Goal: Information Seeking & Learning: Learn about a topic

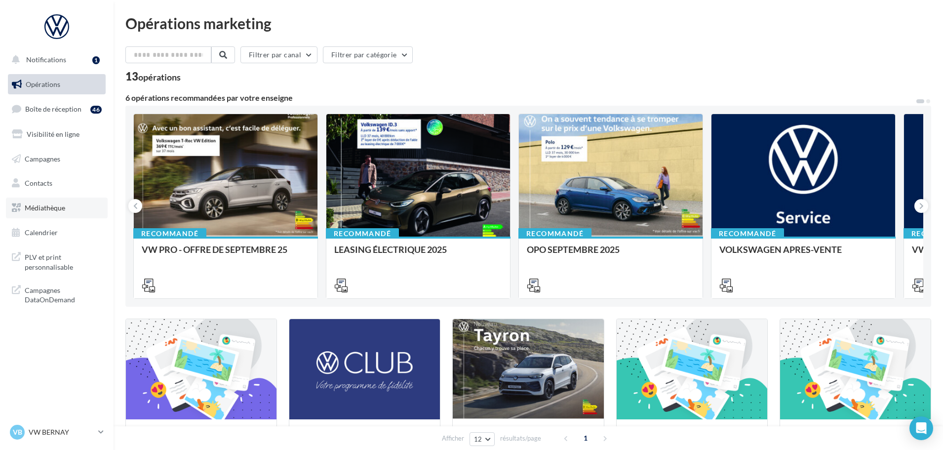
click at [55, 205] on span "Médiathèque" at bounding box center [45, 207] width 41 height 8
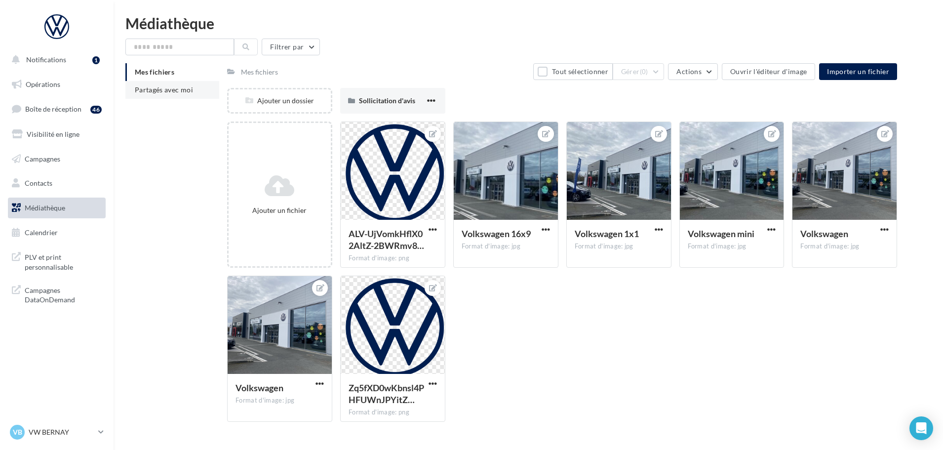
click at [173, 89] on span "Partagés avec moi" at bounding box center [164, 89] width 58 height 8
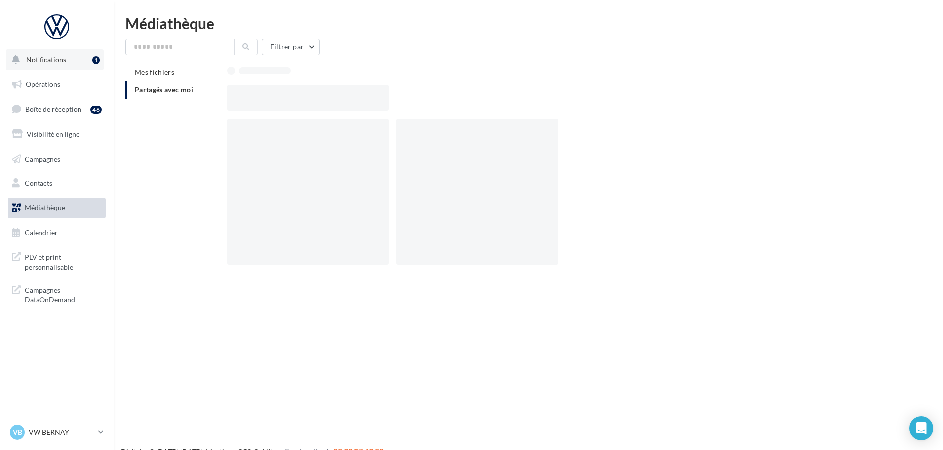
click at [55, 62] on span "Notifications" at bounding box center [46, 59] width 40 height 8
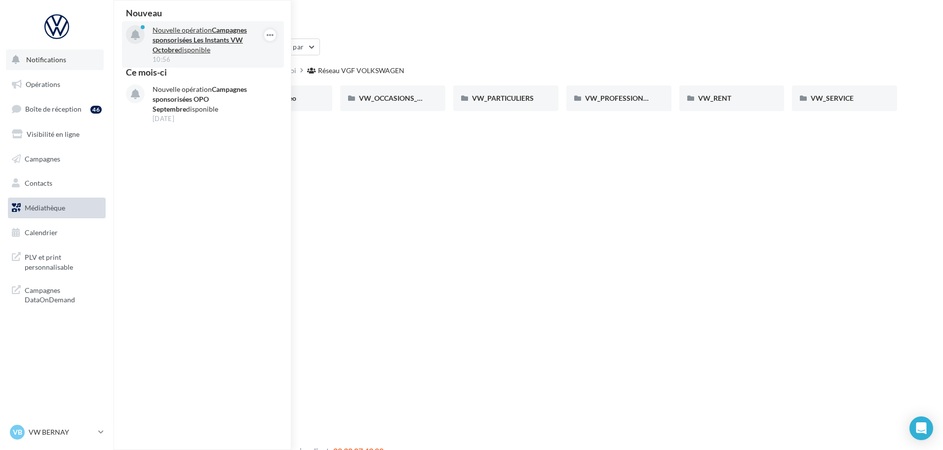
click at [186, 43] on strong "Campagnes sponsorisées Les Instants VW Octobre" at bounding box center [200, 40] width 94 height 28
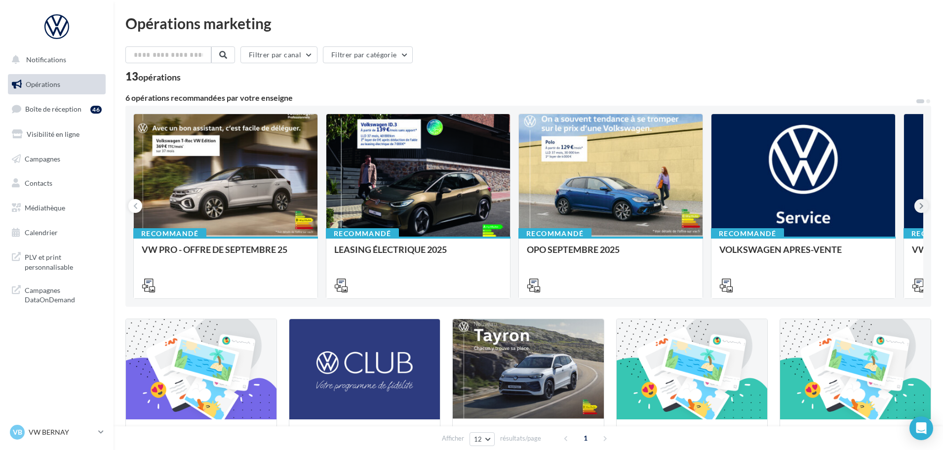
click at [920, 205] on icon at bounding box center [922, 206] width 4 height 10
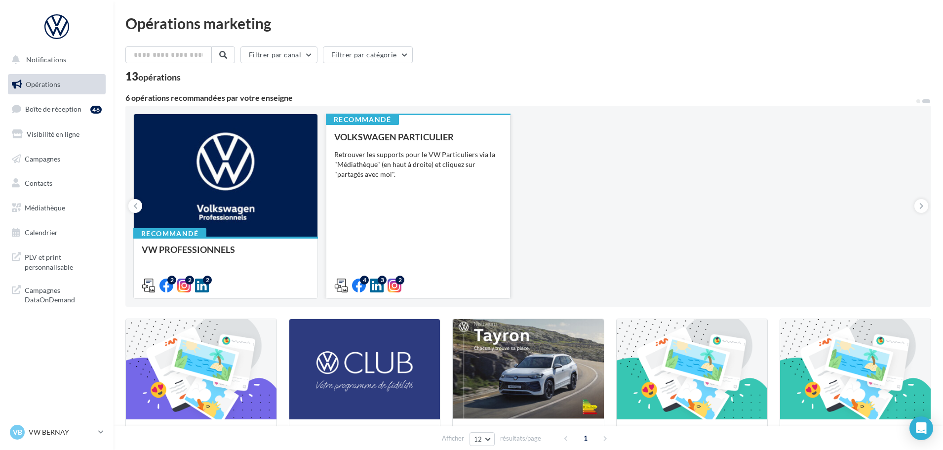
click at [405, 215] on div "VOLKSWAGEN PARTICULIER Retrouver les supports pour le VW Particuliers via la "M…" at bounding box center [418, 211] width 168 height 158
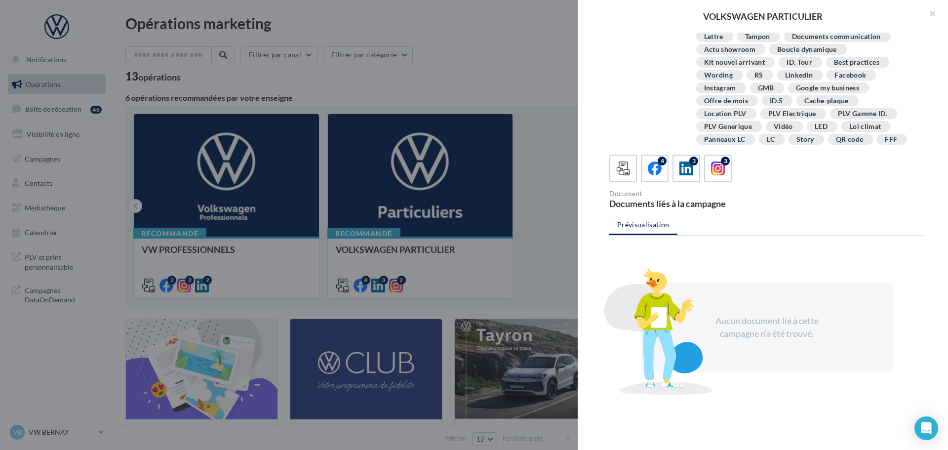
scroll to position [180, 0]
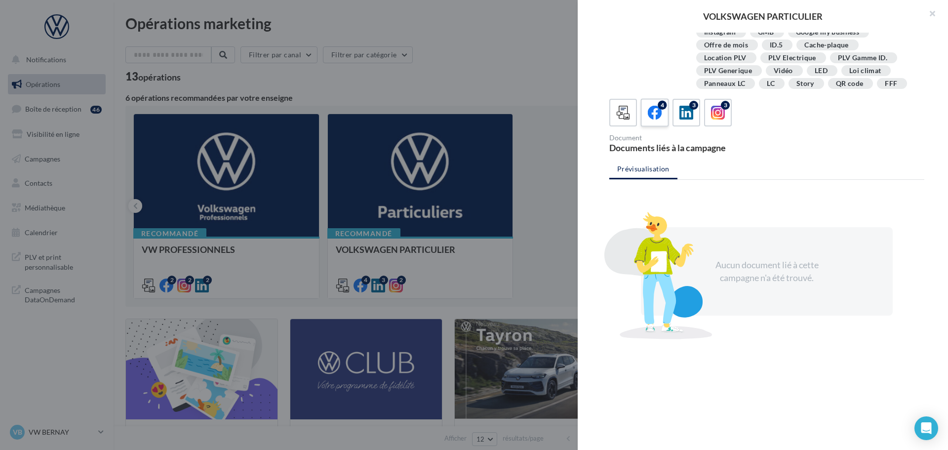
click at [657, 115] on icon at bounding box center [655, 113] width 14 height 14
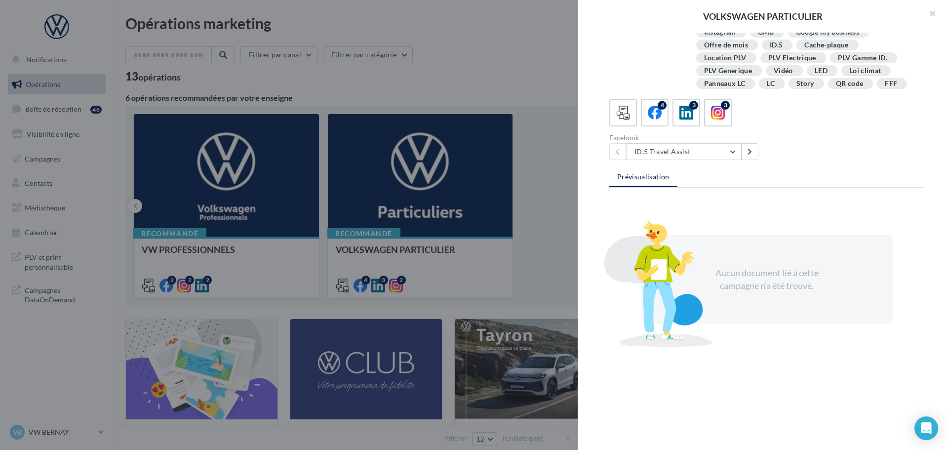
scroll to position [177, 0]
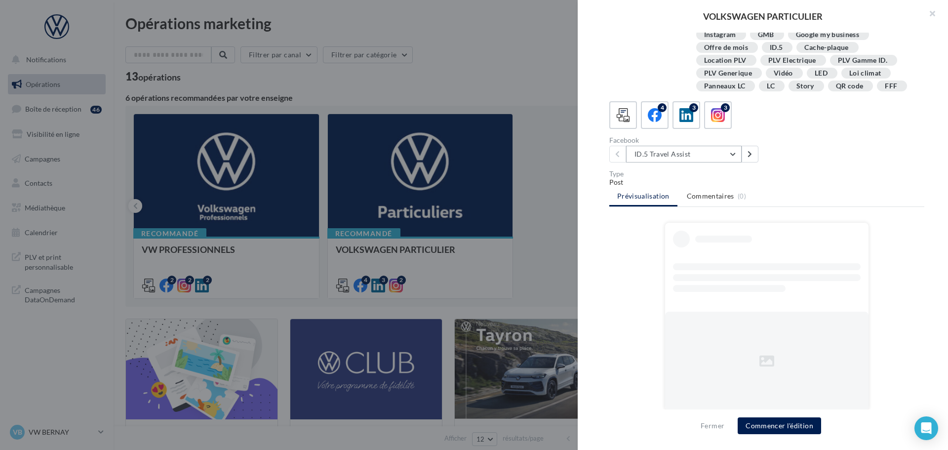
click at [727, 152] on button "ID.5 Travel Assist" at bounding box center [684, 154] width 116 height 17
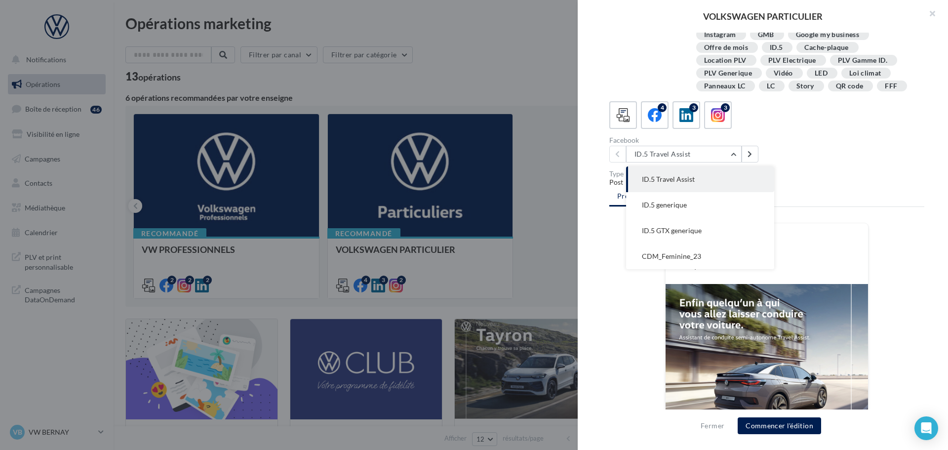
click at [873, 184] on div "Post" at bounding box center [766, 182] width 315 height 10
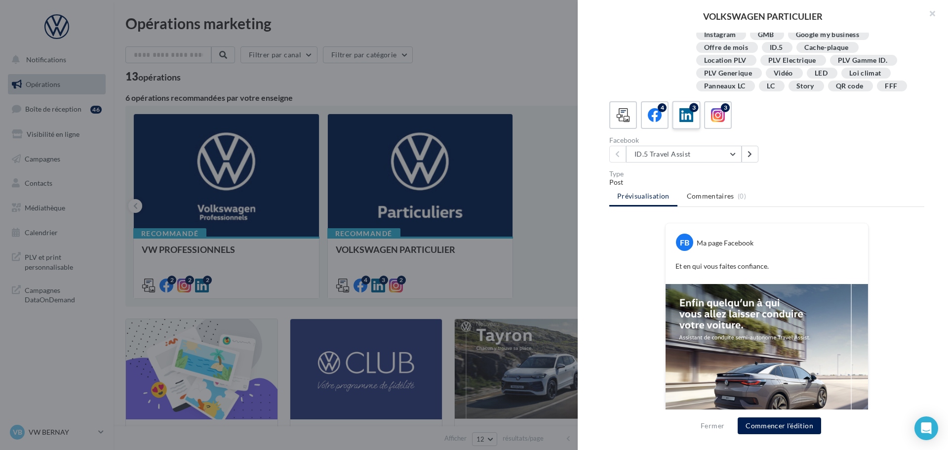
click at [683, 115] on icon at bounding box center [687, 115] width 14 height 14
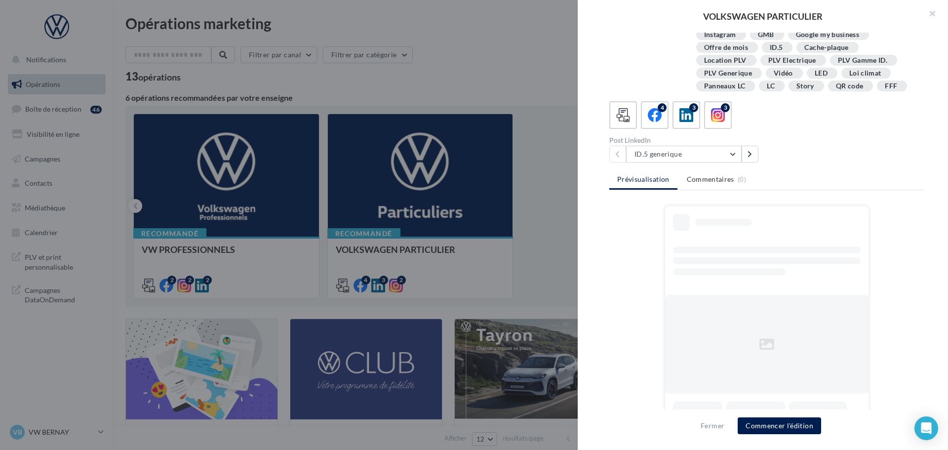
click at [506, 64] on div at bounding box center [474, 225] width 948 height 450
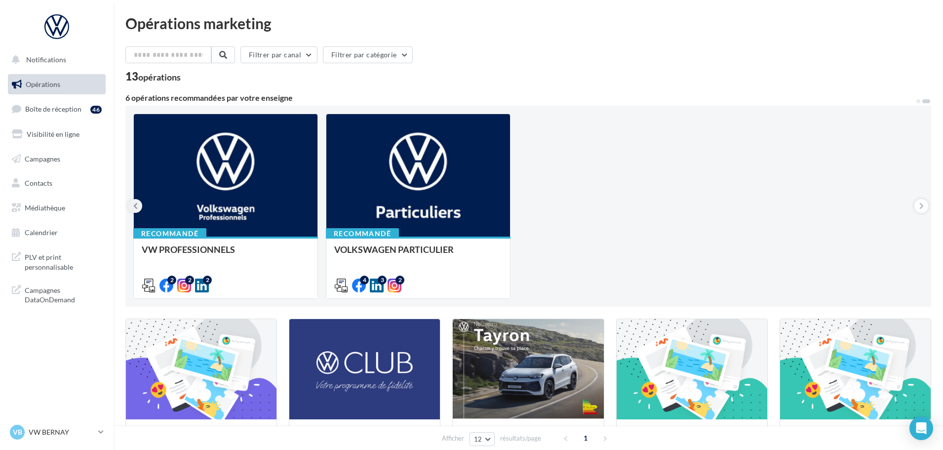
click at [130, 208] on button at bounding box center [135, 206] width 14 height 14
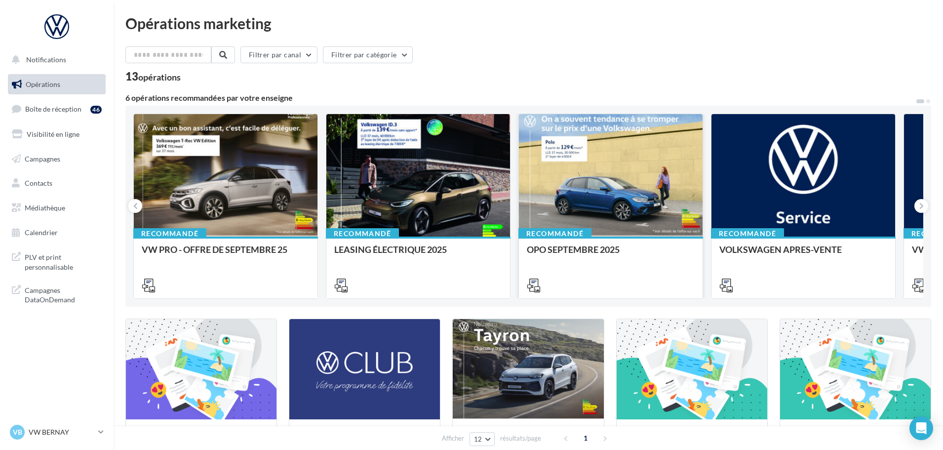
click at [638, 193] on div at bounding box center [611, 175] width 184 height 123
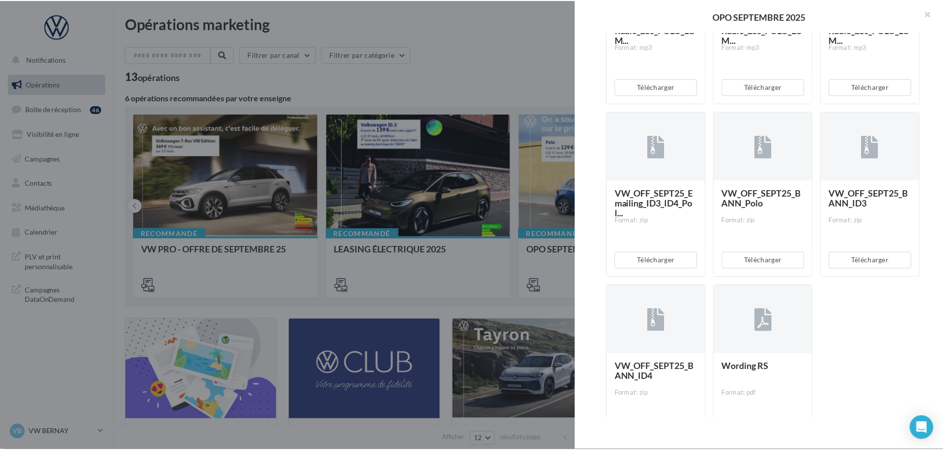
scroll to position [2048, 0]
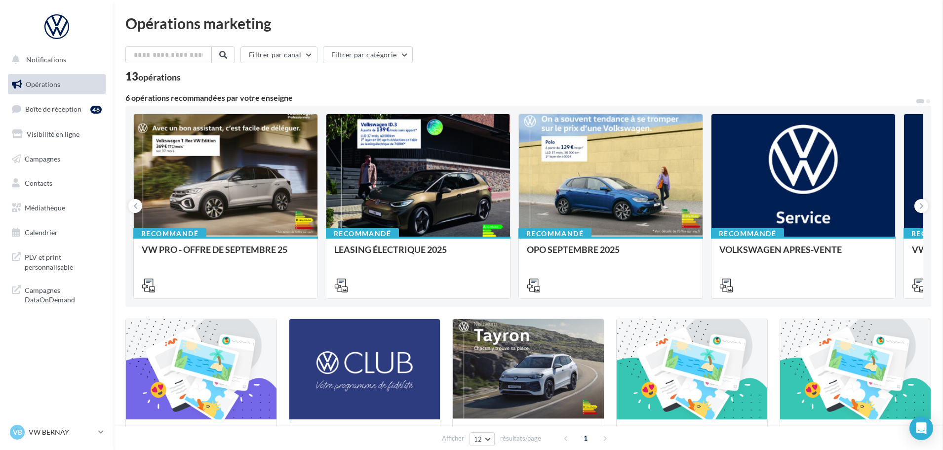
click at [66, 116] on link "Boîte de réception 46" at bounding box center [57, 108] width 102 height 21
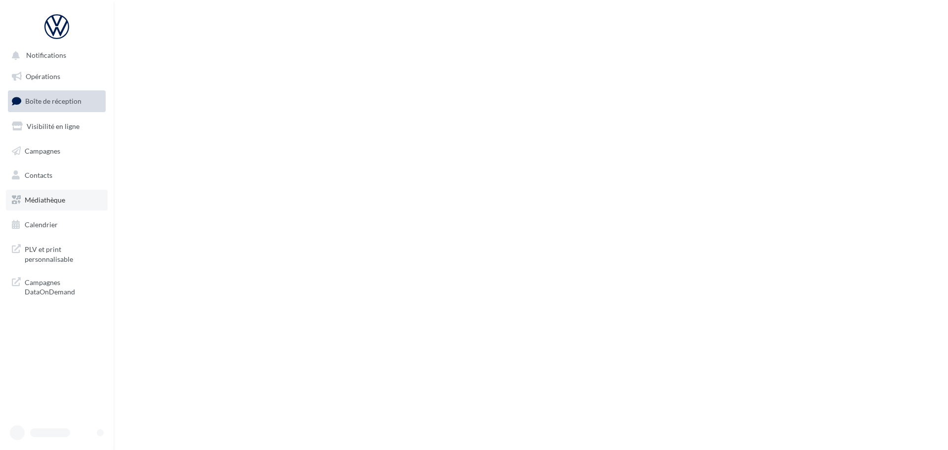
click at [52, 203] on span "Médiathèque" at bounding box center [45, 200] width 41 height 8
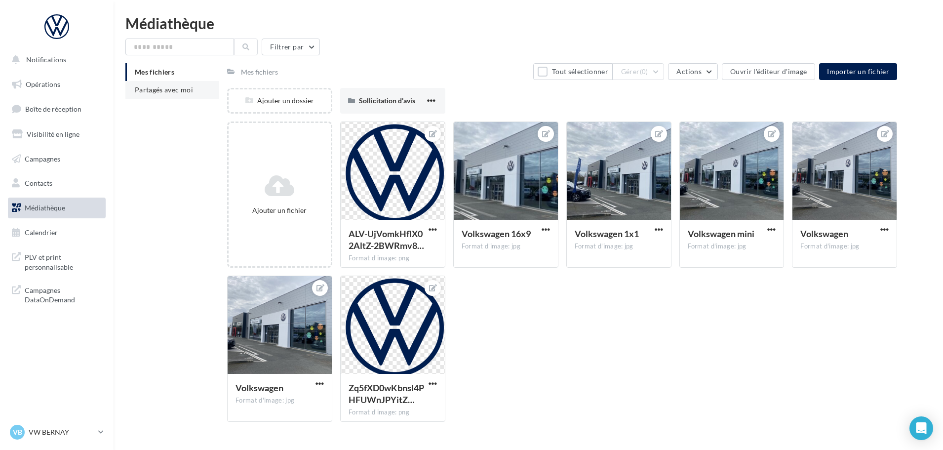
click at [175, 87] on span "Partagés avec moi" at bounding box center [164, 89] width 58 height 8
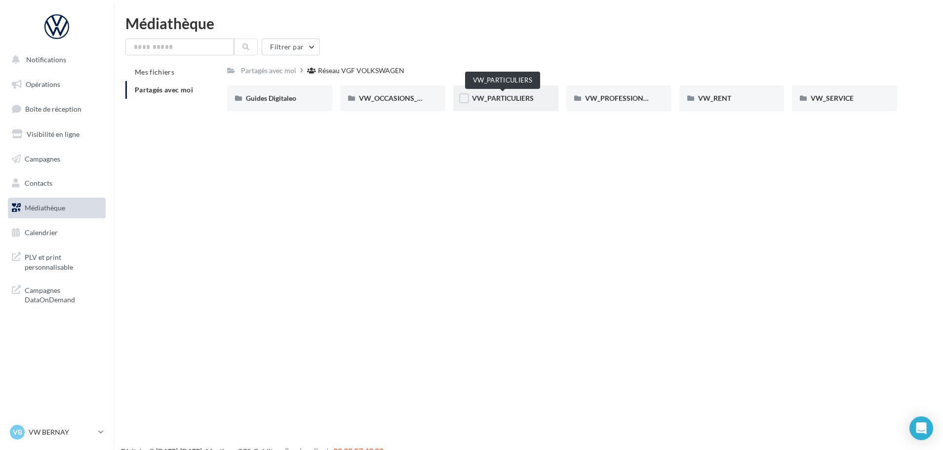
click at [494, 99] on span "VW_PARTICULIERS" at bounding box center [503, 98] width 62 height 8
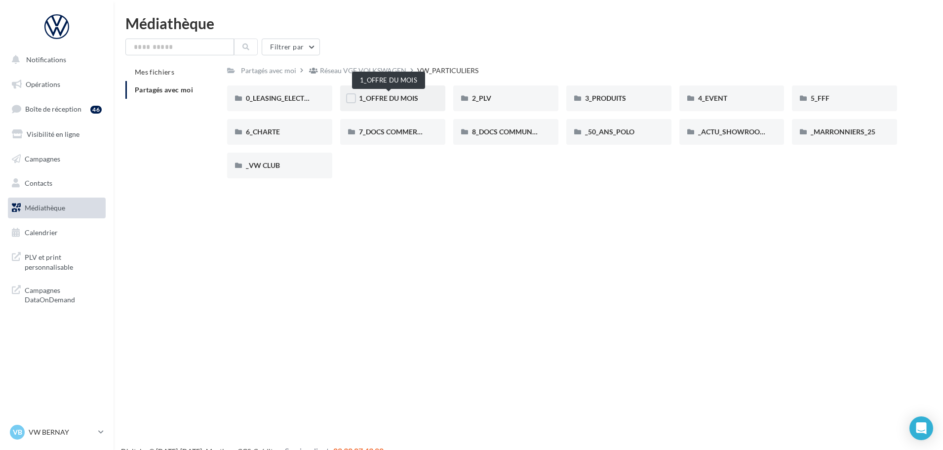
click at [396, 96] on span "1_OFFRE DU MOIS" at bounding box center [388, 98] width 59 height 8
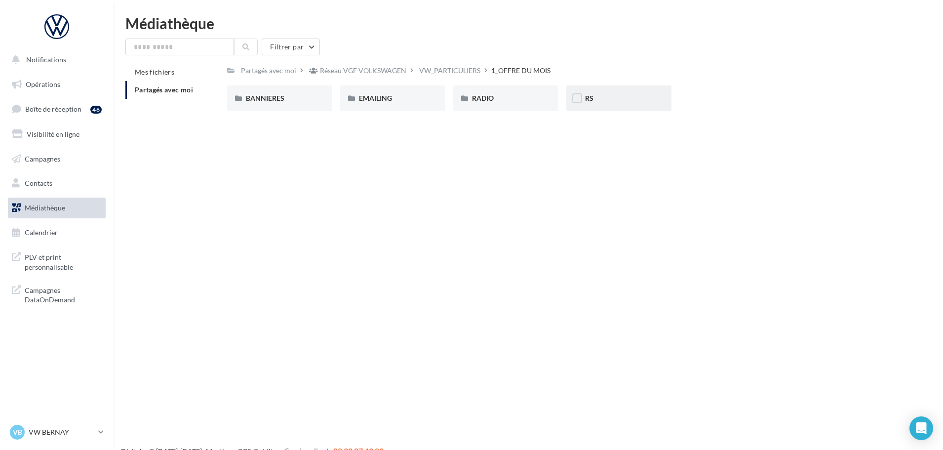
click at [598, 97] on div "RS" at bounding box center [619, 98] width 68 height 10
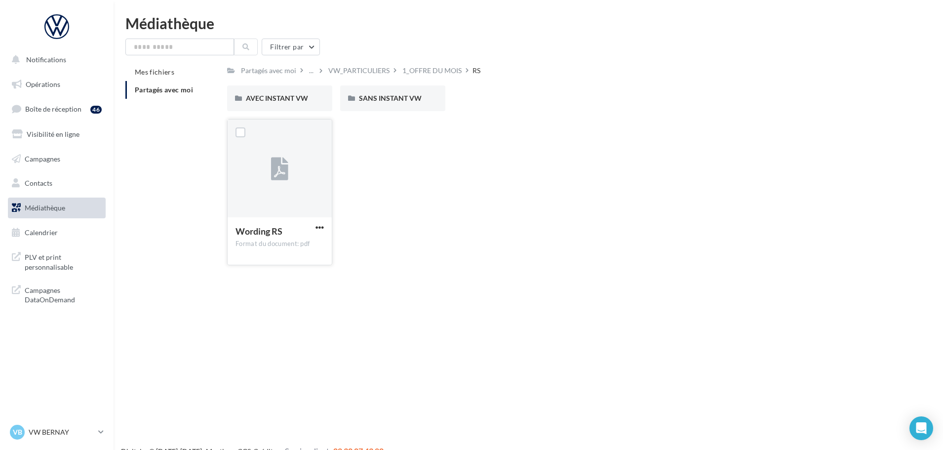
click at [320, 232] on button "button" at bounding box center [320, 228] width 12 height 10
click at [274, 254] on button "Télécharger" at bounding box center [276, 247] width 99 height 26
click at [354, 66] on div "VW_PARTICULIERS" at bounding box center [358, 71] width 61 height 10
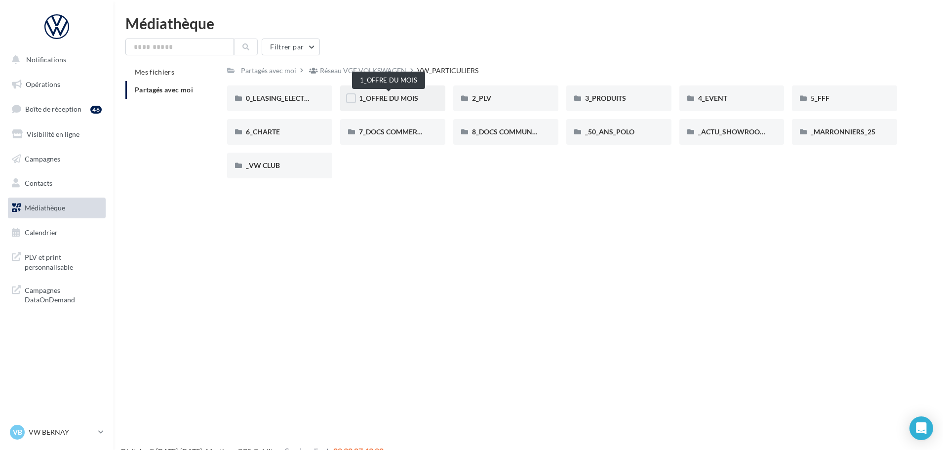
click at [397, 95] on span "1_OFFRE DU MOIS" at bounding box center [388, 98] width 59 height 8
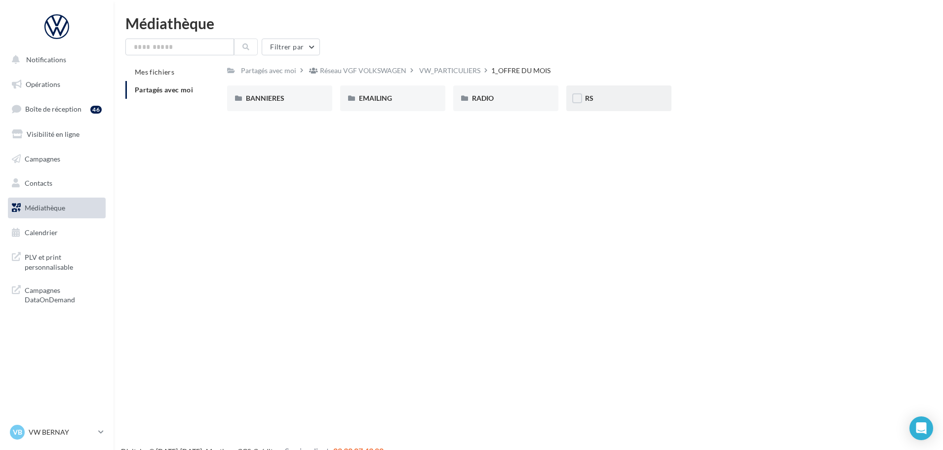
click at [613, 98] on div "RS" at bounding box center [619, 98] width 68 height 10
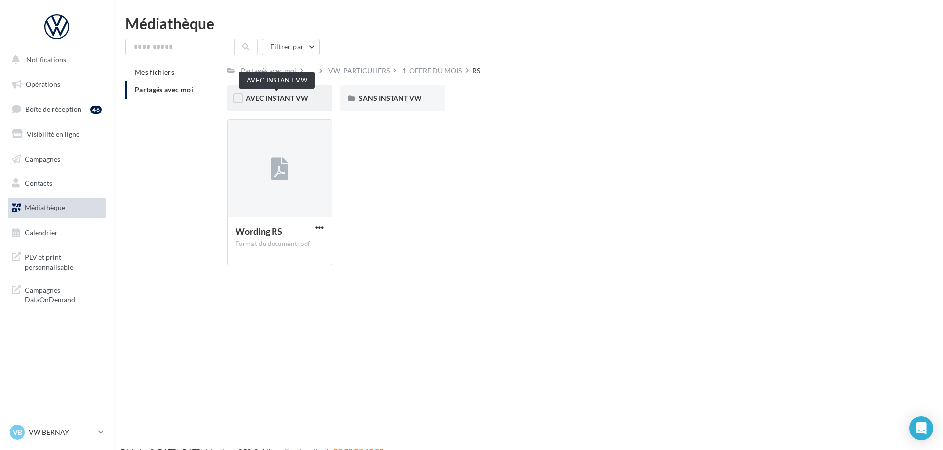
click at [280, 100] on span "AVEC INSTANT VW" at bounding box center [277, 98] width 62 height 8
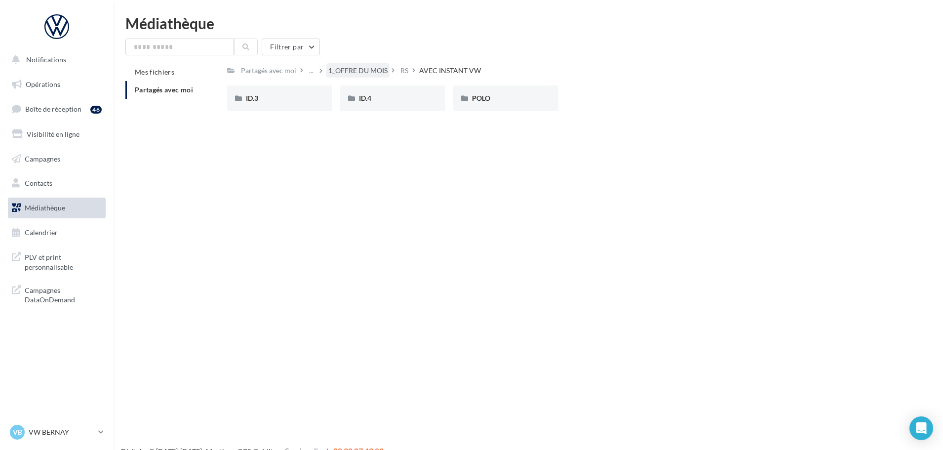
click at [381, 66] on div "1_OFFRE DU MOIS" at bounding box center [357, 71] width 59 height 10
click at [427, 68] on div "VW_PARTICULIERS" at bounding box center [449, 71] width 61 height 10
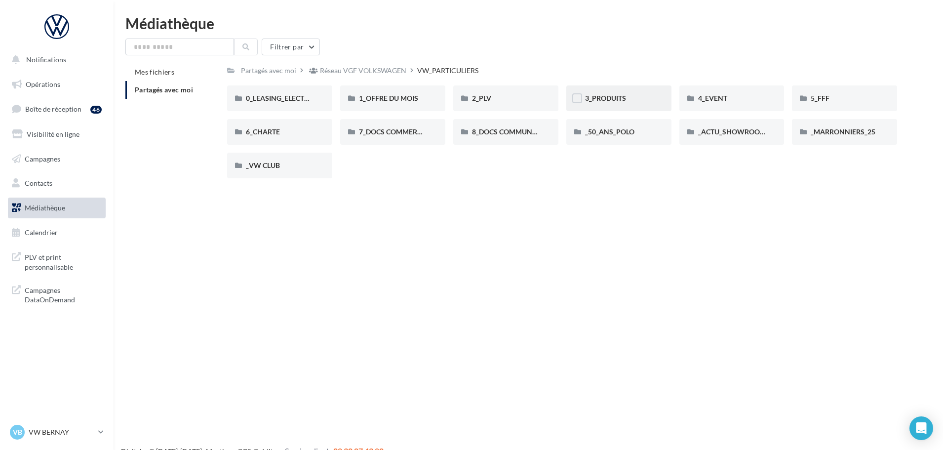
click at [638, 102] on div "3_PRODUITS" at bounding box center [619, 98] width 68 height 10
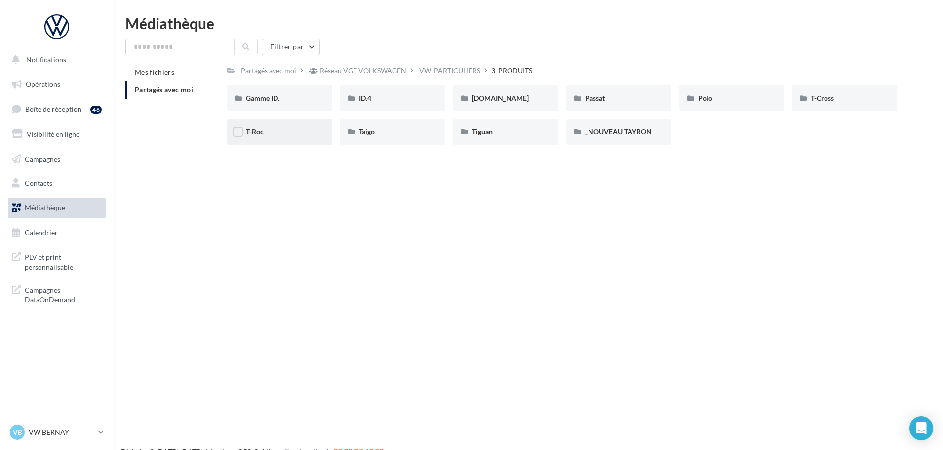
click at [271, 138] on div "T-Roc" at bounding box center [279, 132] width 105 height 26
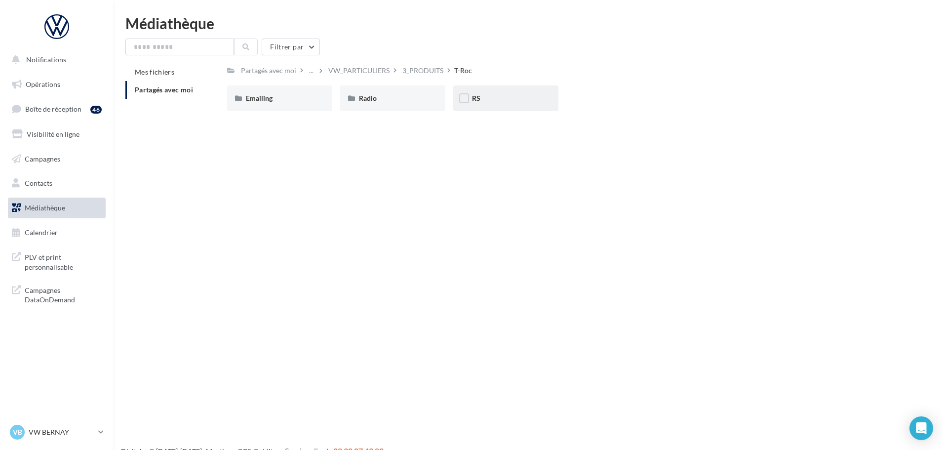
click at [504, 94] on div "RS" at bounding box center [506, 98] width 68 height 10
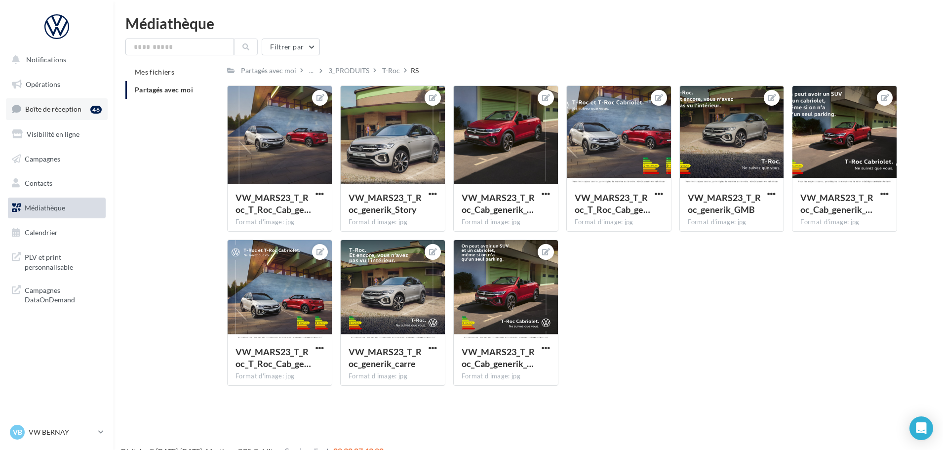
click at [63, 114] on link "Boîte de réception 46" at bounding box center [57, 108] width 102 height 21
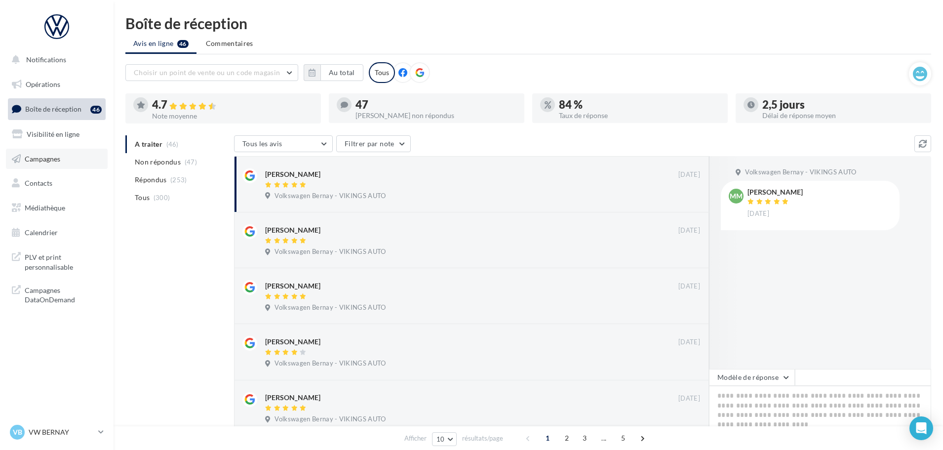
click at [62, 162] on link "Campagnes" at bounding box center [57, 159] width 102 height 21
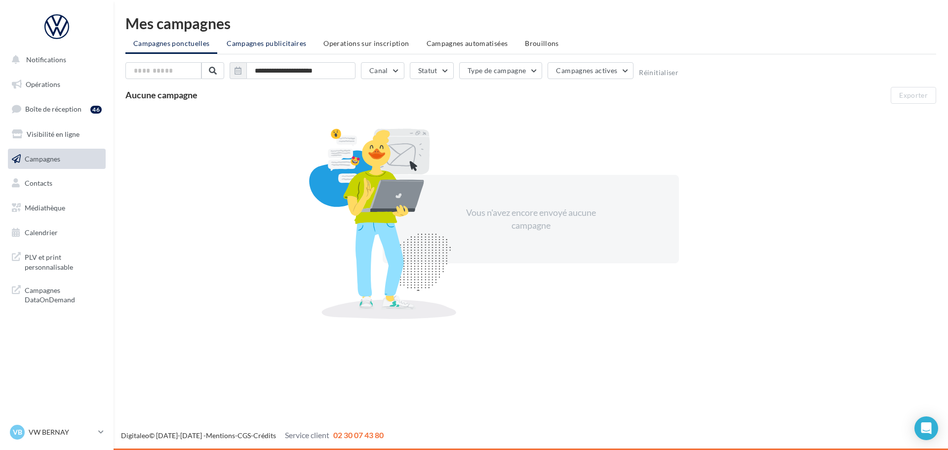
click at [278, 42] on span "Campagnes publicitaires" at bounding box center [267, 43] width 80 height 8
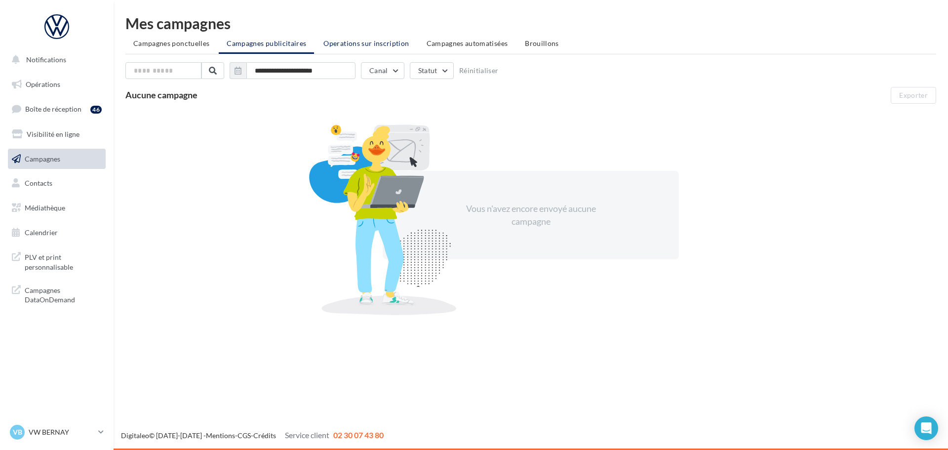
click at [334, 43] on span "Operations sur inscription" at bounding box center [366, 43] width 85 height 8
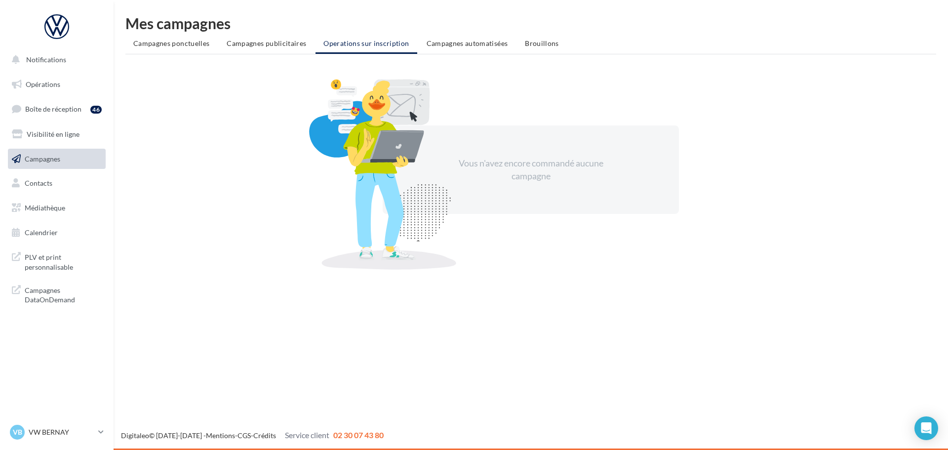
click at [471, 54] on ul "Campagnes ponctuelles Campagnes publicitaires Operations sur inscription Campag…" at bounding box center [530, 45] width 811 height 20
click at [473, 50] on li "Campagnes automatisées" at bounding box center [467, 44] width 97 height 18
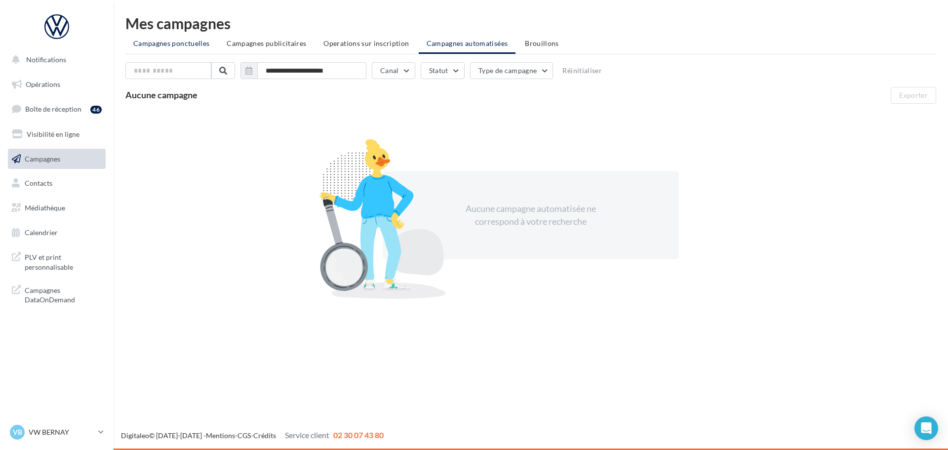
click at [199, 50] on li "Campagnes ponctuelles" at bounding box center [171, 44] width 92 height 18
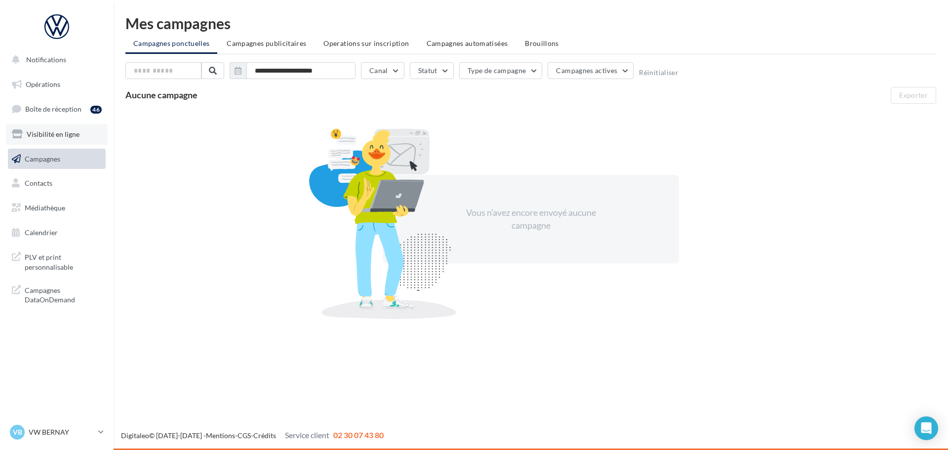
click at [58, 142] on link "Visibilité en ligne" at bounding box center [57, 134] width 102 height 21
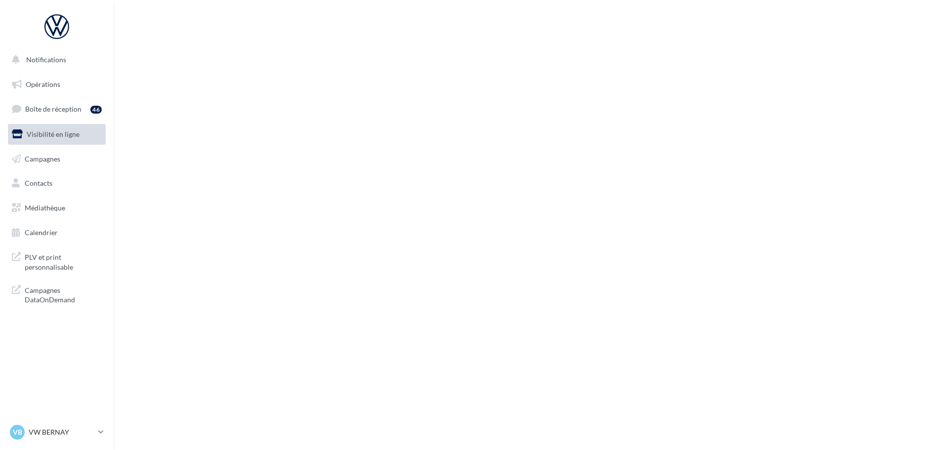
click at [61, 86] on link "Opérations" at bounding box center [57, 84] width 102 height 21
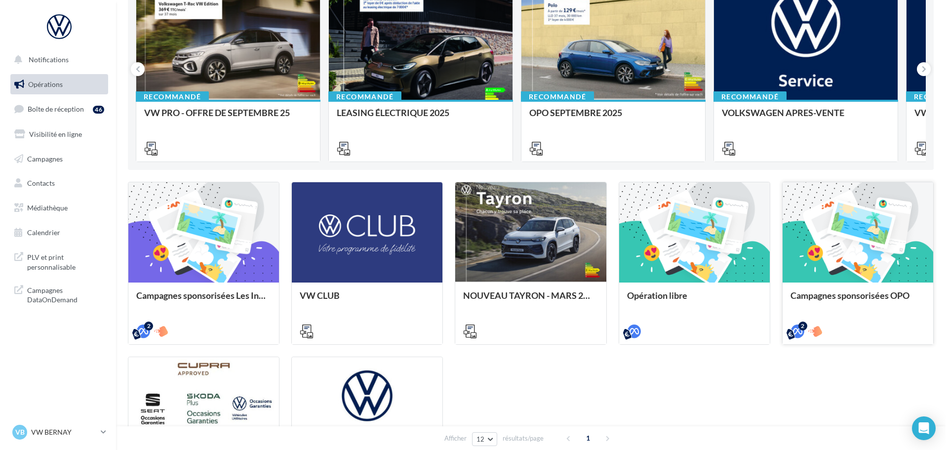
scroll to position [198, 0]
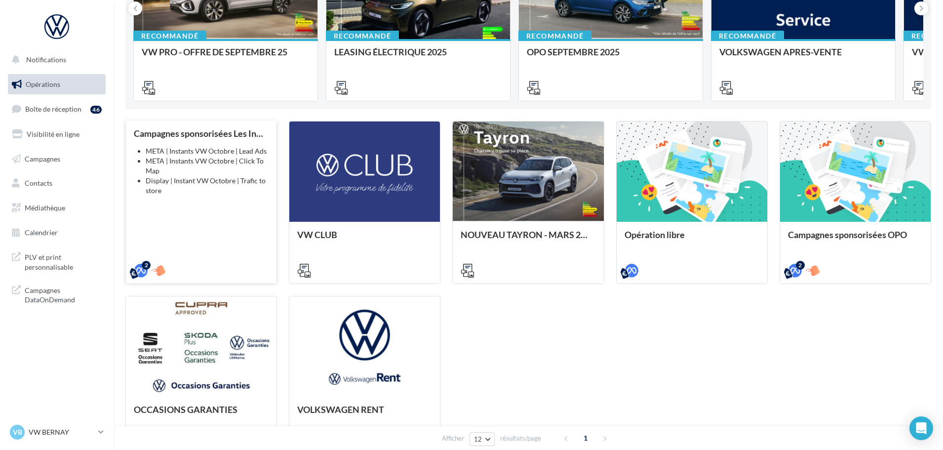
click at [265, 213] on div "Campagnes sponsorisées Les Instants VW Octobre META | Instants VW Octobre | Lea…" at bounding box center [201, 201] width 135 height 146
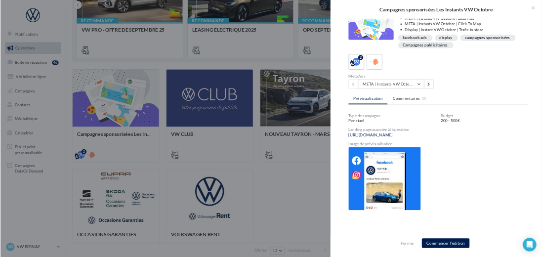
scroll to position [164, 0]
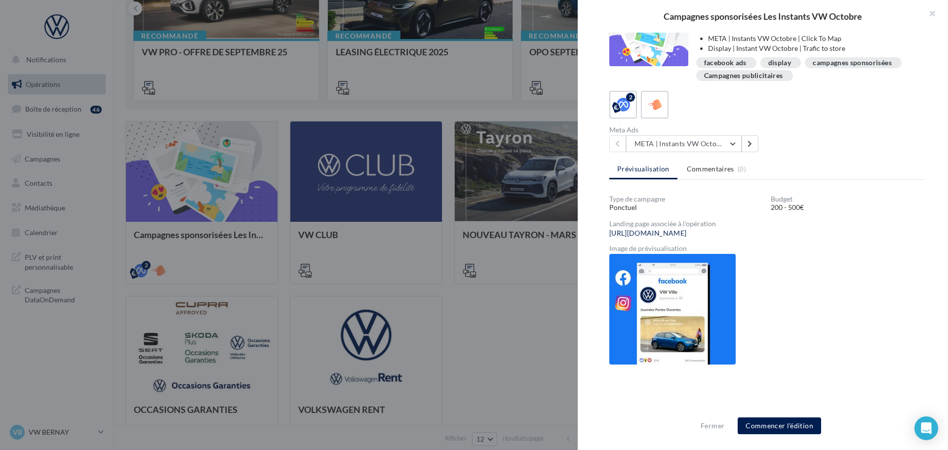
click at [680, 308] on img at bounding box center [672, 309] width 126 height 111
click at [687, 235] on link "https://volkswagen-localads.com/2379/frav01678-vw-sas-lepelletier-27300" at bounding box center [647, 233] width 77 height 8
click at [734, 142] on button "META | Instants VW Octobre | Click To Map" at bounding box center [684, 143] width 116 height 17
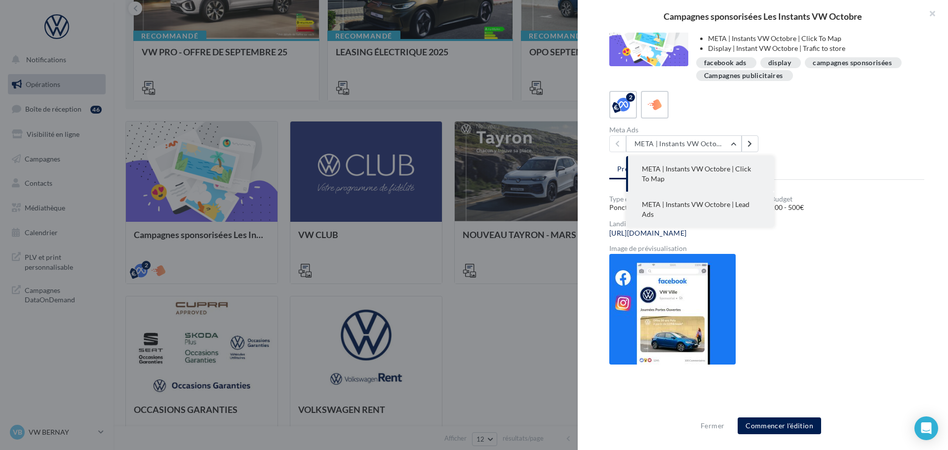
click at [735, 214] on button "META | Instants VW Octobre | Lead Ads" at bounding box center [700, 210] width 148 height 36
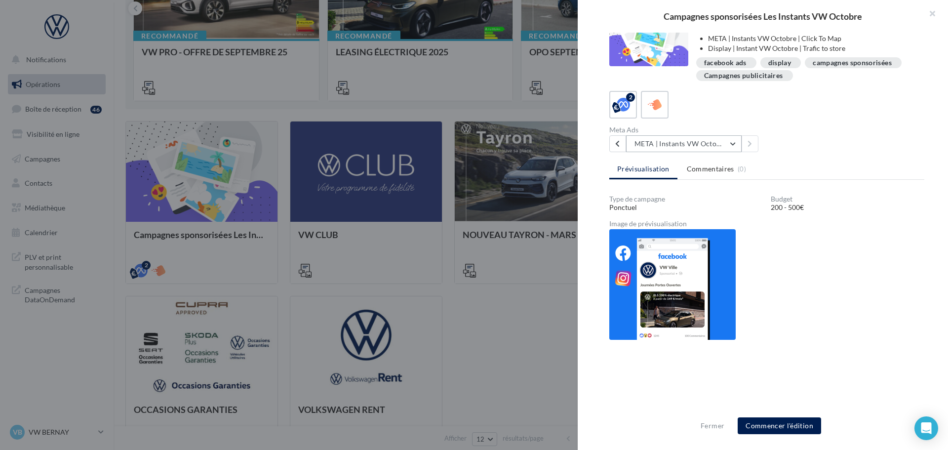
click at [720, 150] on button "META | Instants VW Octobre | Lead Ads" at bounding box center [684, 143] width 116 height 17
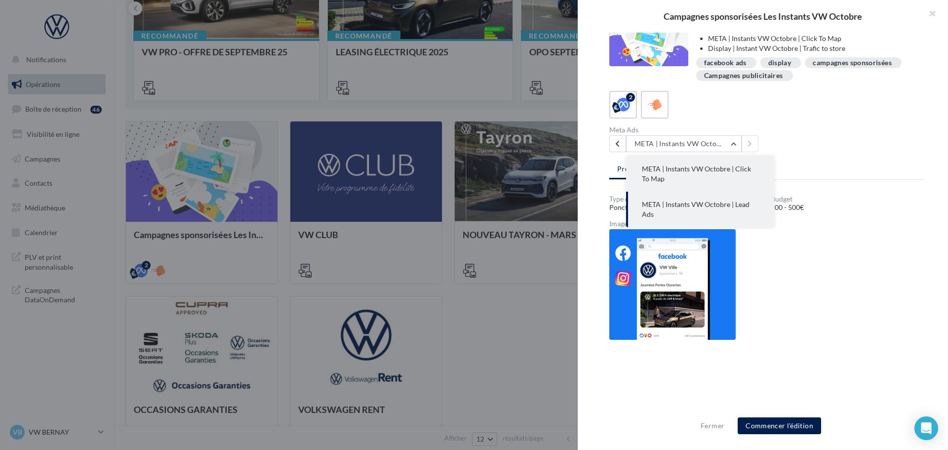
click at [720, 166] on span "META | Instants VW Octobre | Click To Map" at bounding box center [696, 173] width 109 height 18
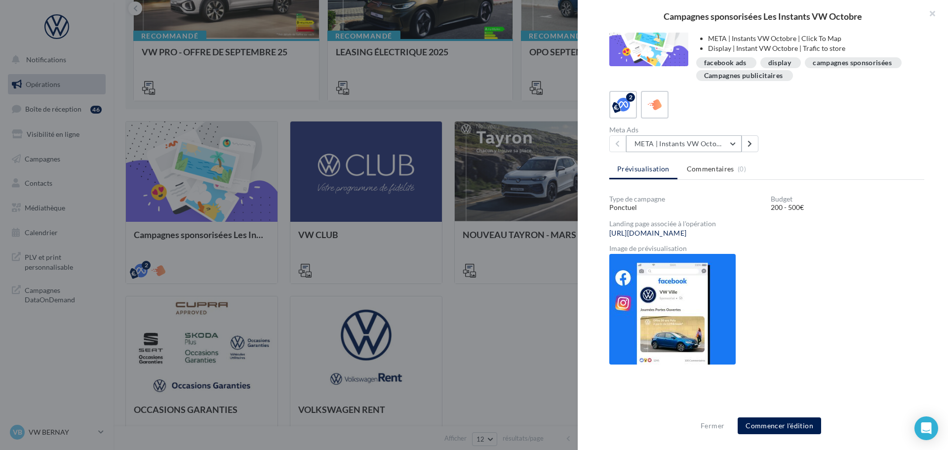
click at [703, 145] on button "META | Instants VW Octobre | Click To Map" at bounding box center [684, 143] width 116 height 17
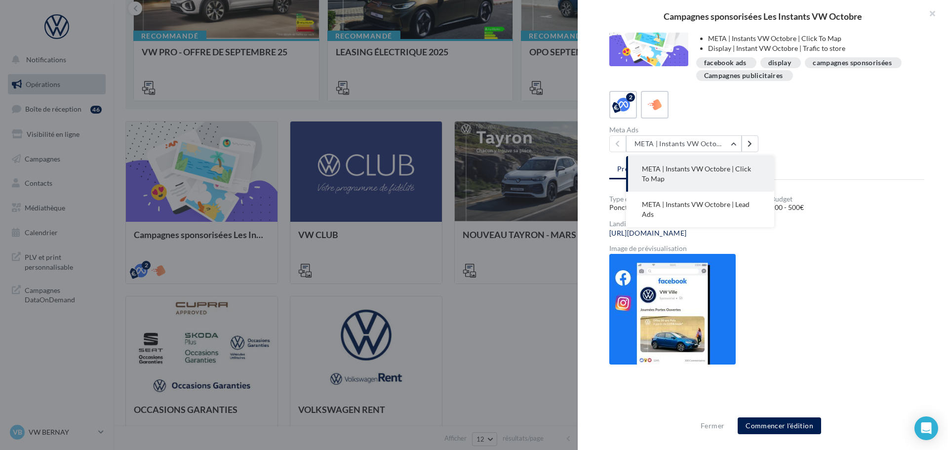
click at [683, 326] on img at bounding box center [672, 309] width 126 height 111
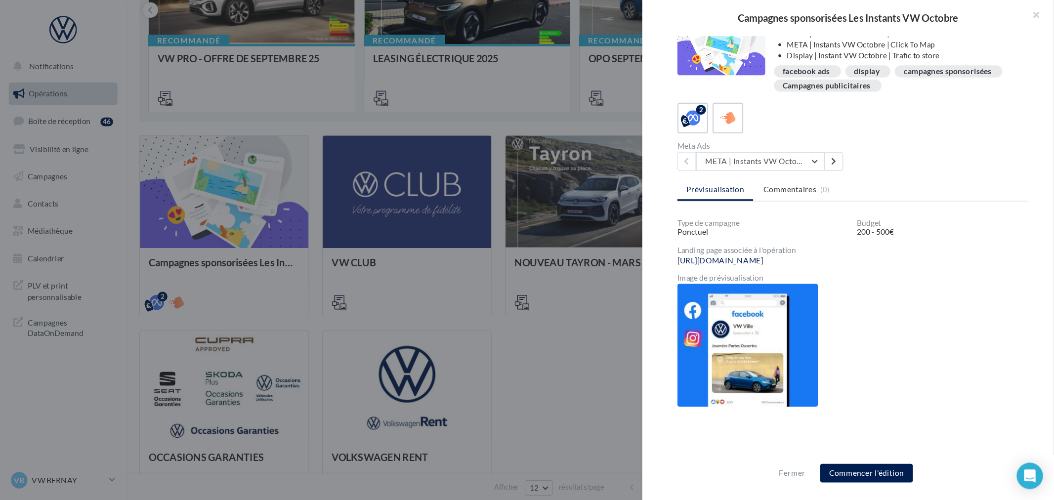
scroll to position [163, 0]
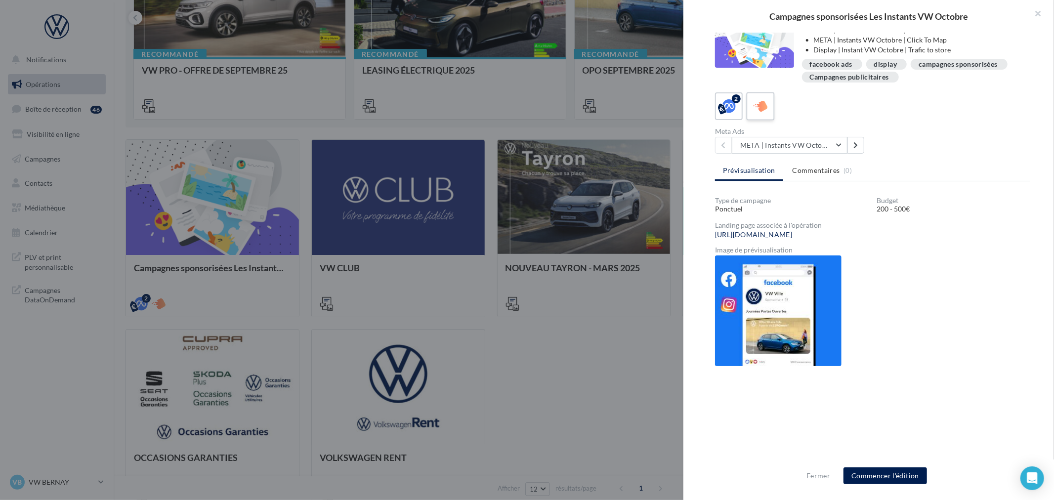
click at [764, 110] on icon at bounding box center [760, 106] width 14 height 14
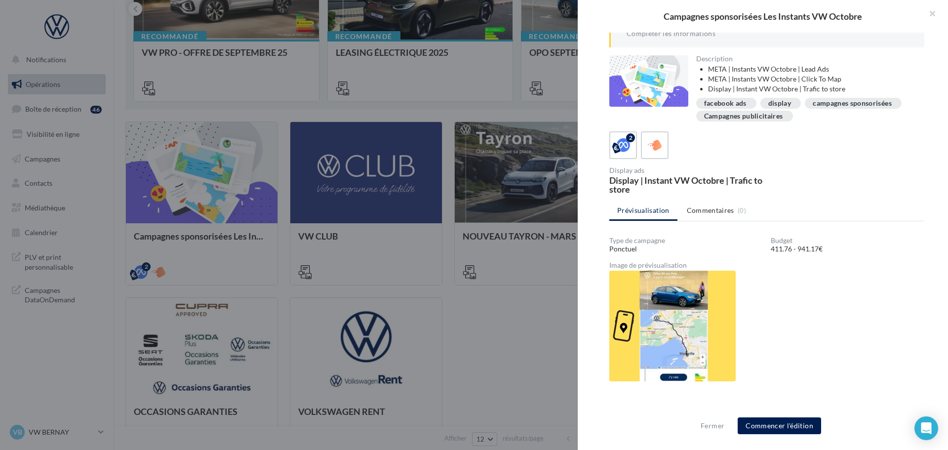
scroll to position [97, 0]
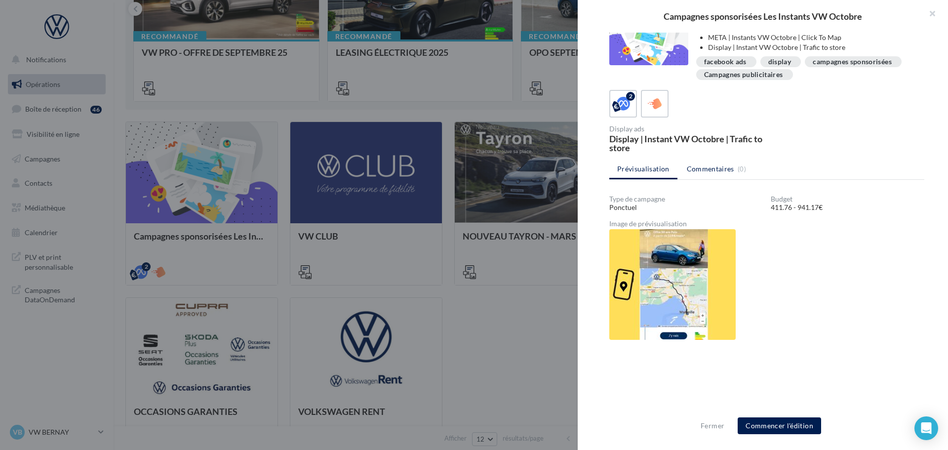
click at [725, 168] on span "Commentaires" at bounding box center [710, 169] width 47 height 10
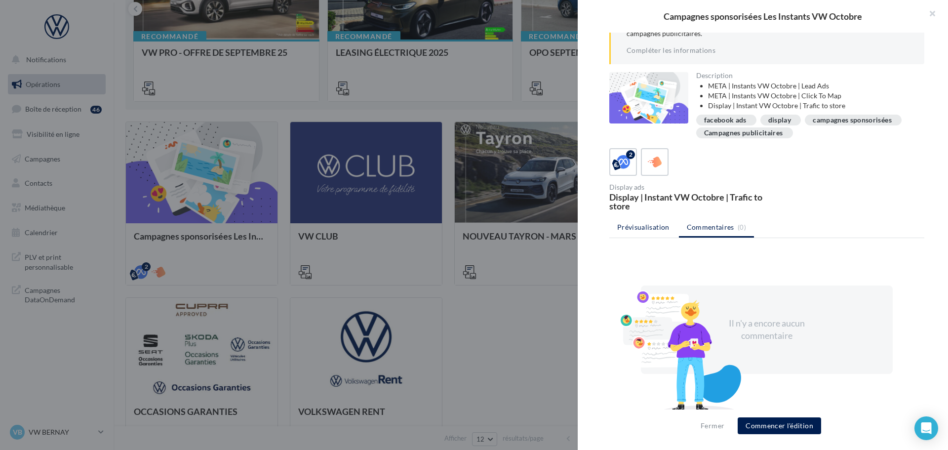
click at [648, 227] on span "Prévisualisation" at bounding box center [643, 227] width 52 height 8
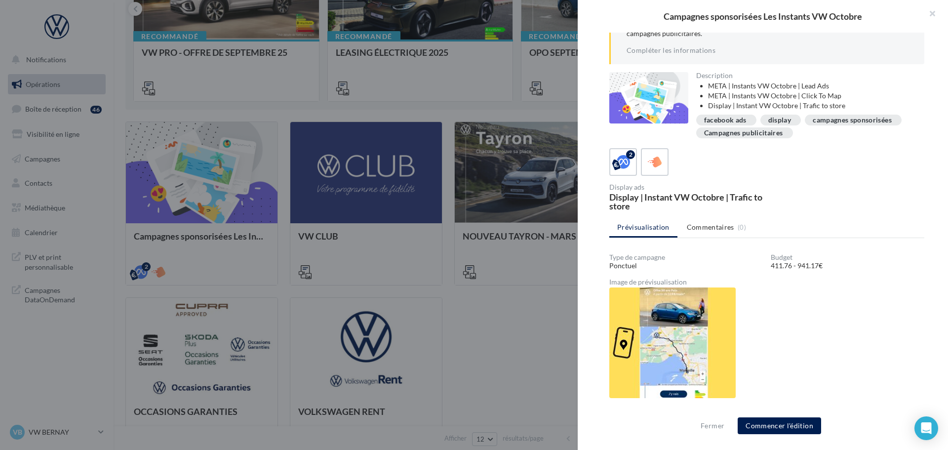
scroll to position [97, 0]
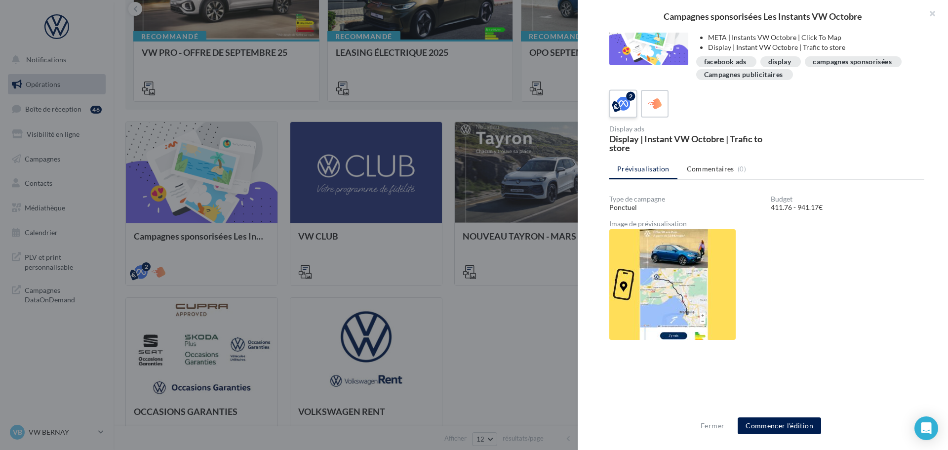
click at [631, 107] on div "2" at bounding box center [623, 103] width 18 height 18
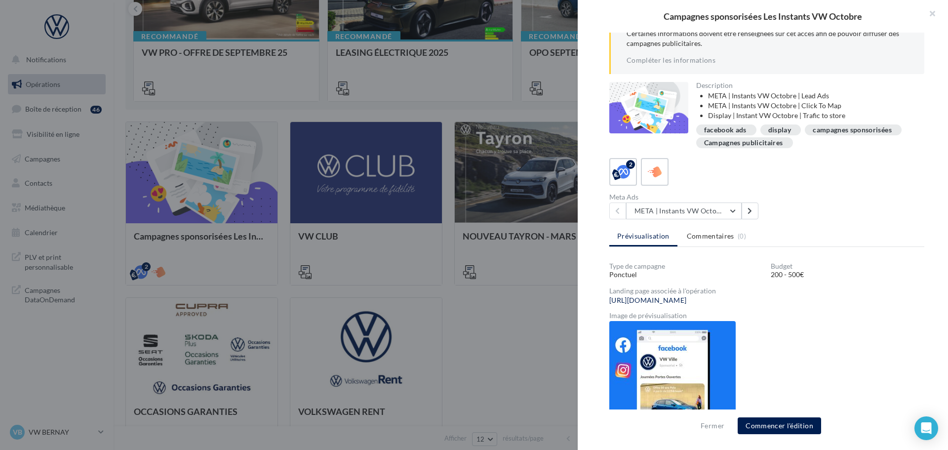
scroll to position [164, 0]
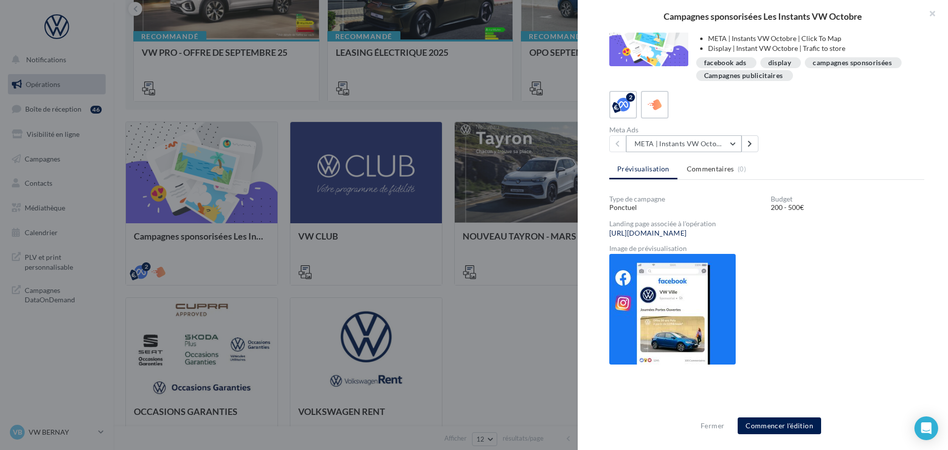
click at [715, 144] on button "META | Instants VW Octobre | Click To Map" at bounding box center [684, 143] width 116 height 17
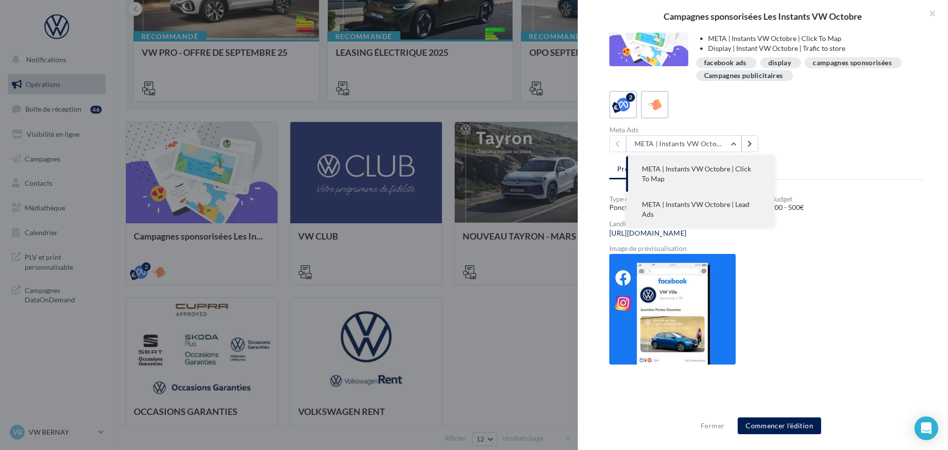
click at [735, 206] on span "META | Instants VW Octobre | Lead Ads" at bounding box center [696, 209] width 108 height 18
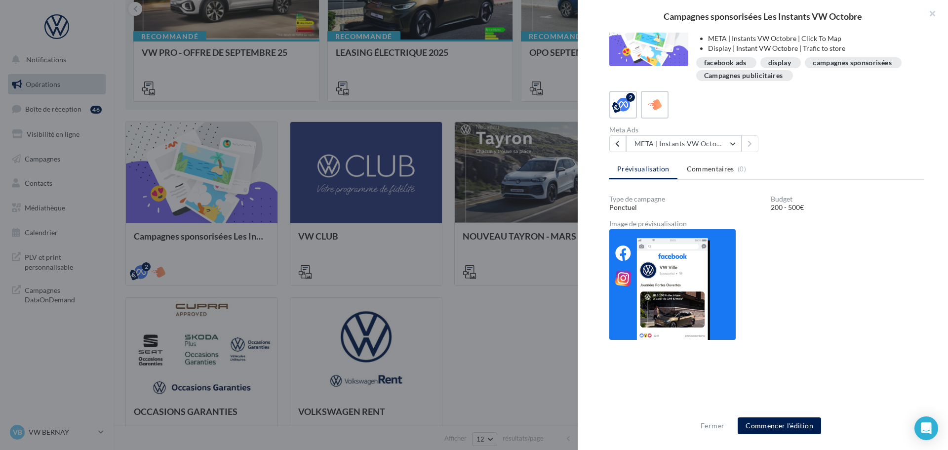
scroll to position [0, 0]
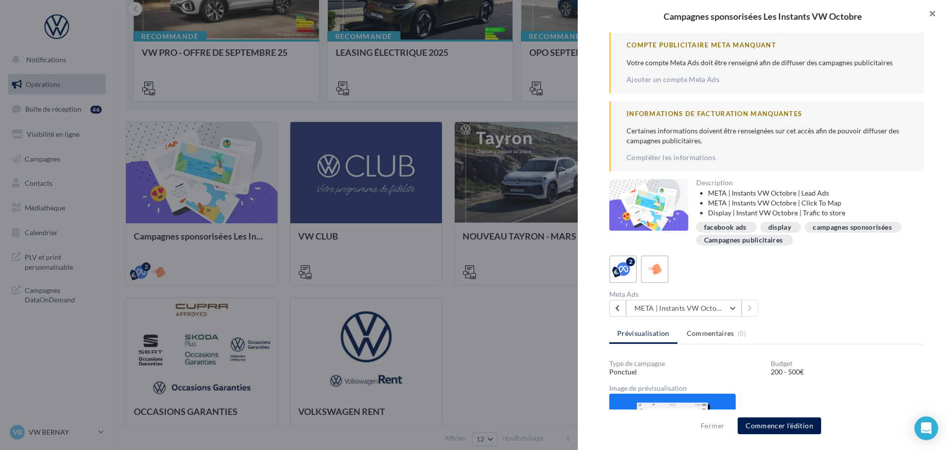
click at [930, 17] on button "button" at bounding box center [929, 15] width 40 height 30
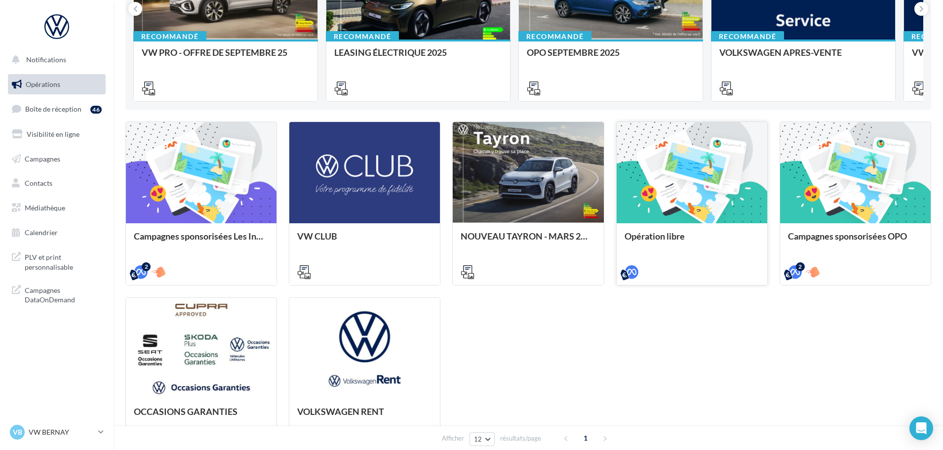
click at [682, 203] on div at bounding box center [692, 173] width 151 height 102
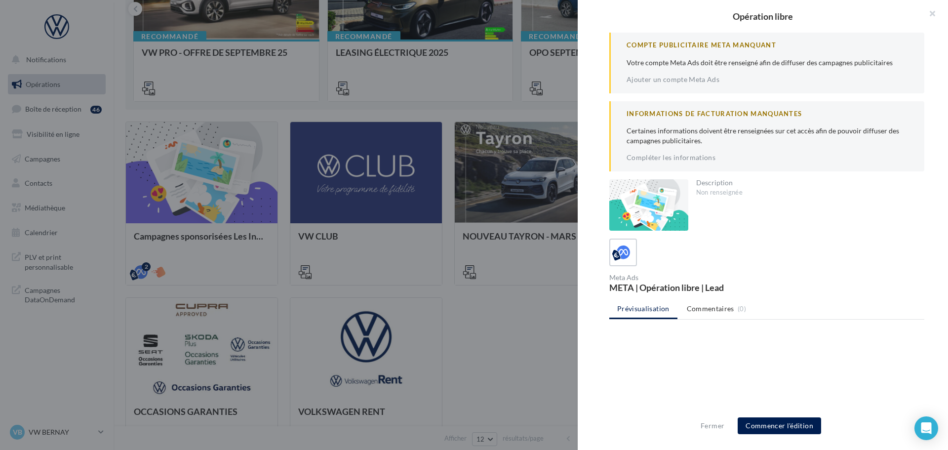
click at [537, 319] on div at bounding box center [474, 225] width 948 height 450
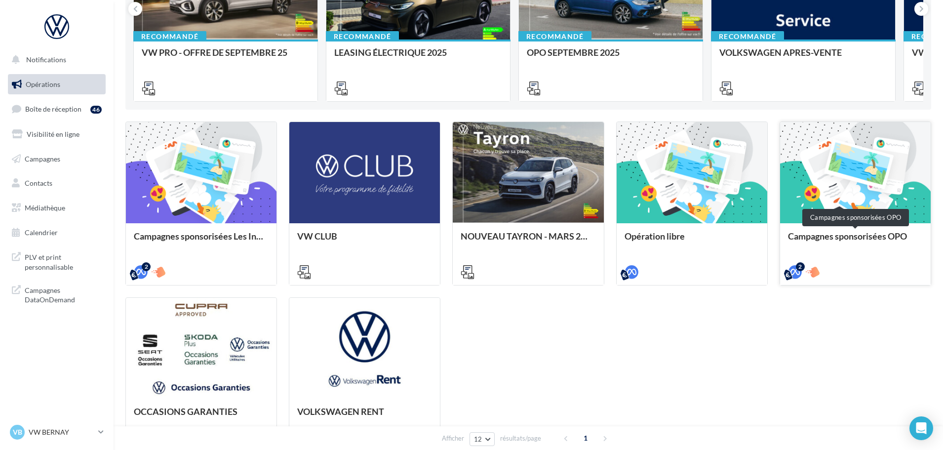
click at [854, 194] on div at bounding box center [855, 173] width 151 height 102
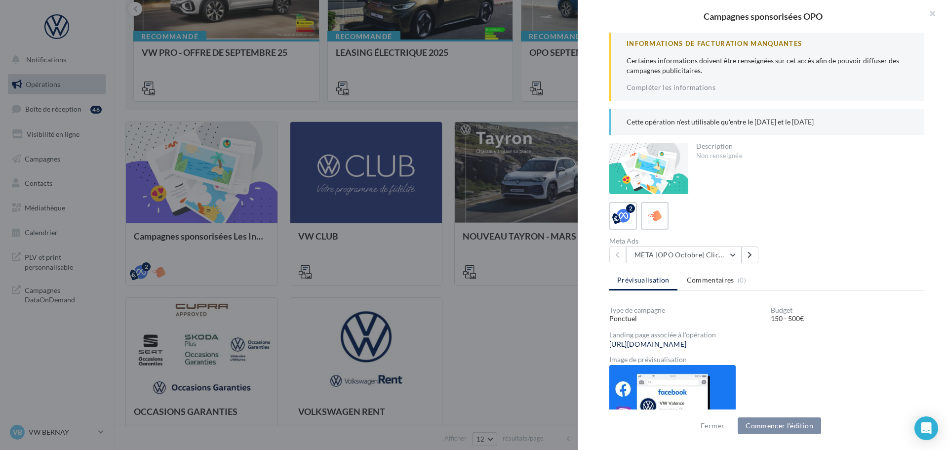
scroll to position [148, 0]
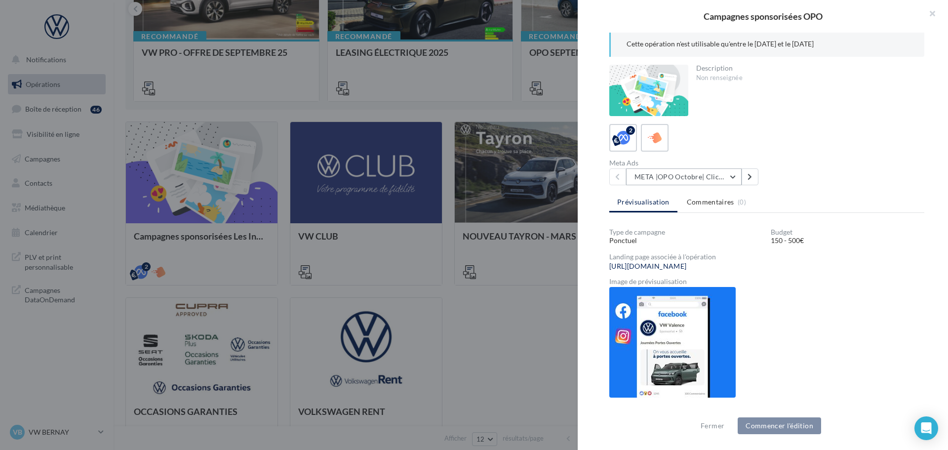
click at [727, 175] on button "META |OPO Octobre| Click To Map" at bounding box center [684, 176] width 116 height 17
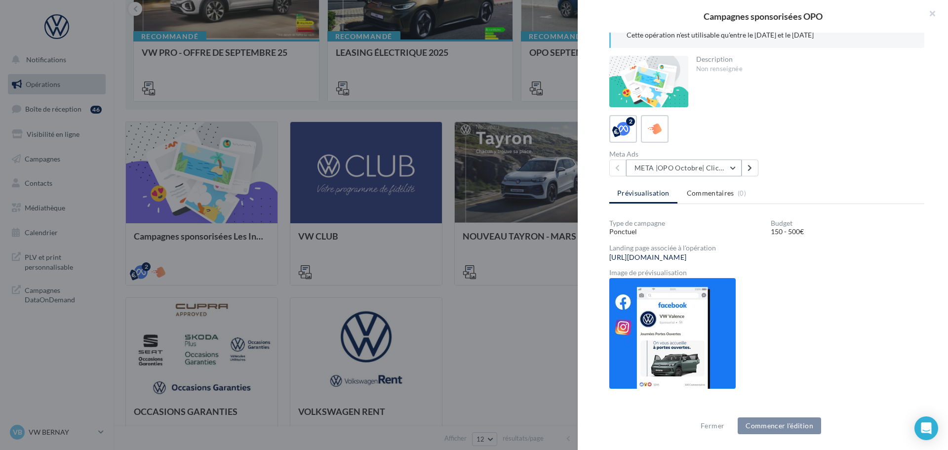
scroll to position [181, 0]
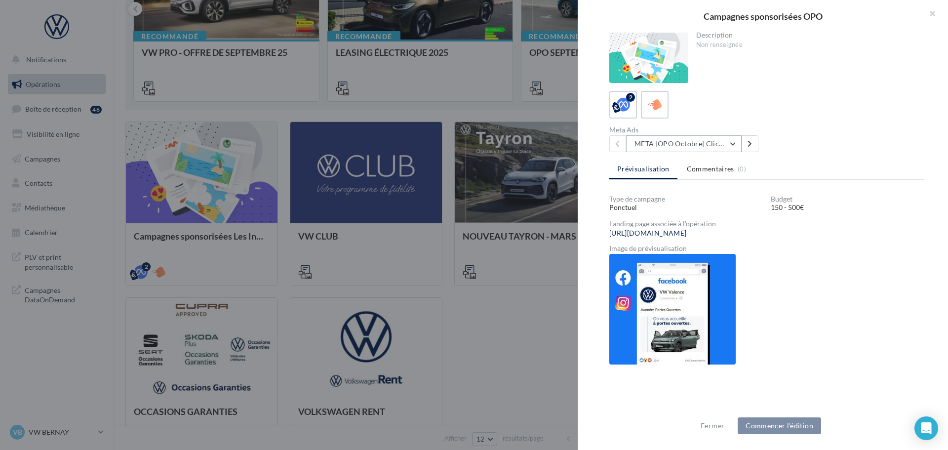
click at [693, 141] on button "META |OPO Octobre| Click To Map" at bounding box center [684, 143] width 116 height 17
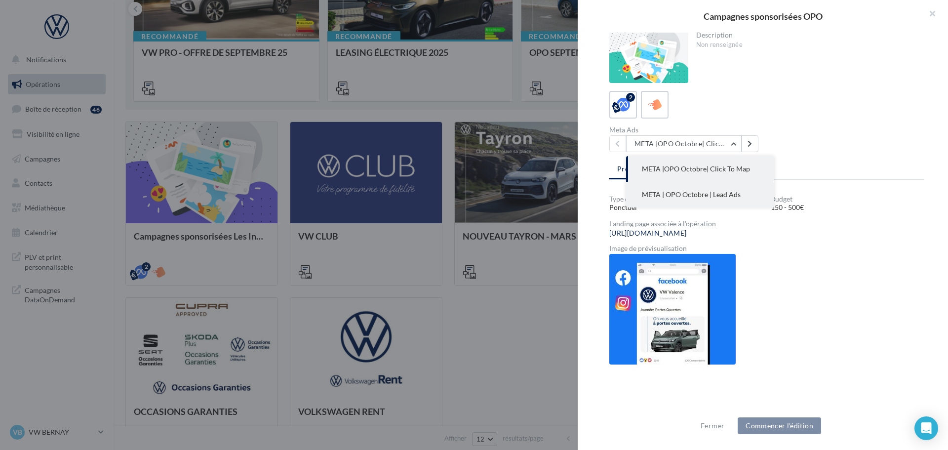
click at [699, 196] on span "META | OPO Octobre | Lead Ads" at bounding box center [691, 194] width 99 height 8
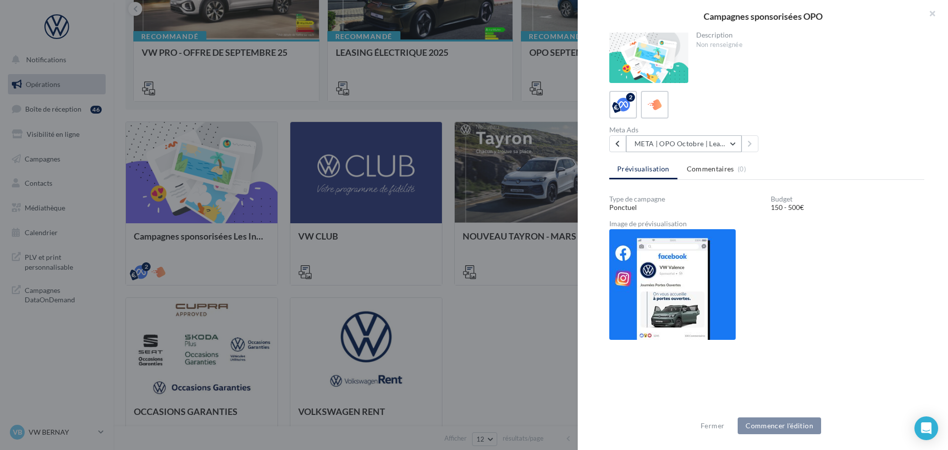
click at [709, 148] on button "META | OPO Octobre | Lead Ads" at bounding box center [684, 143] width 116 height 17
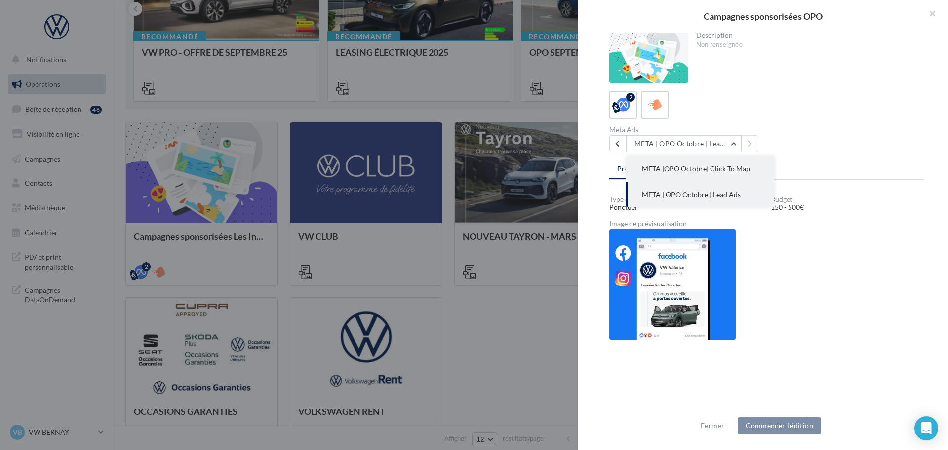
click at [697, 172] on span "META |OPO Octobre| Click To Map" at bounding box center [696, 168] width 108 height 8
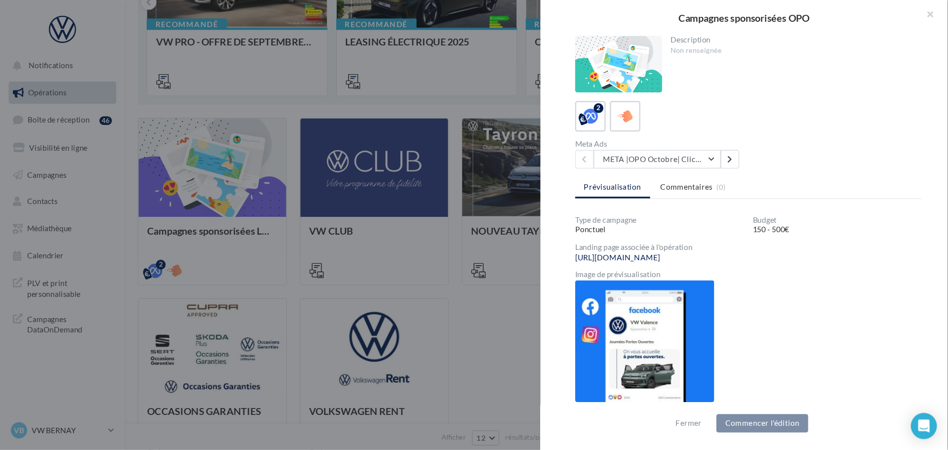
scroll to position [180, 0]
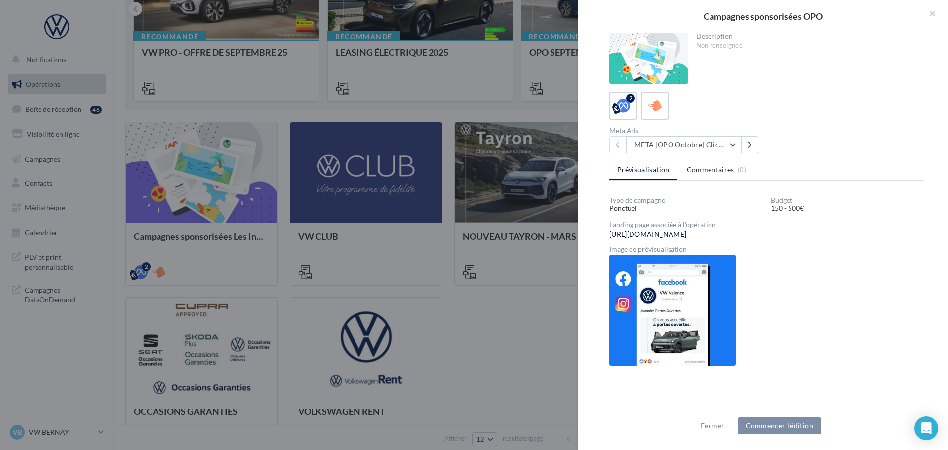
click at [687, 234] on link "https://volkswagen-localads.com/308/frav01678-vw-sas-lepelletier-27300" at bounding box center [647, 234] width 77 height 8
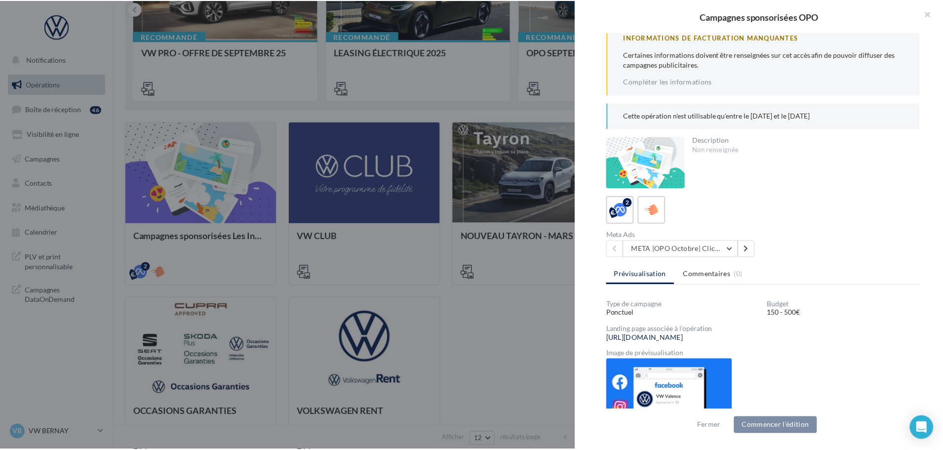
scroll to position [0, 0]
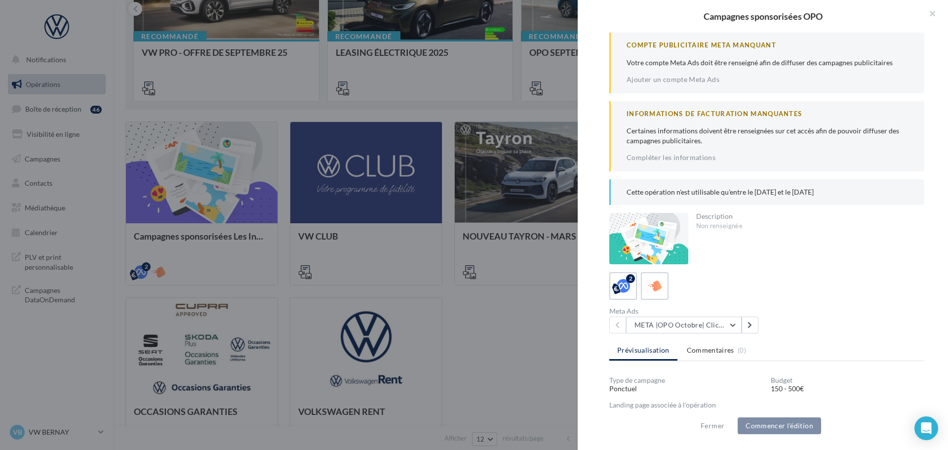
click at [528, 345] on div at bounding box center [474, 225] width 948 height 450
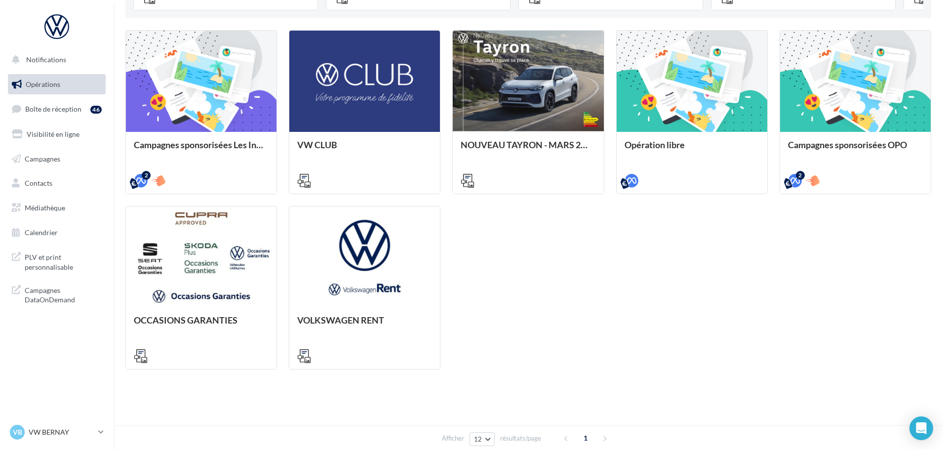
scroll to position [290, 0]
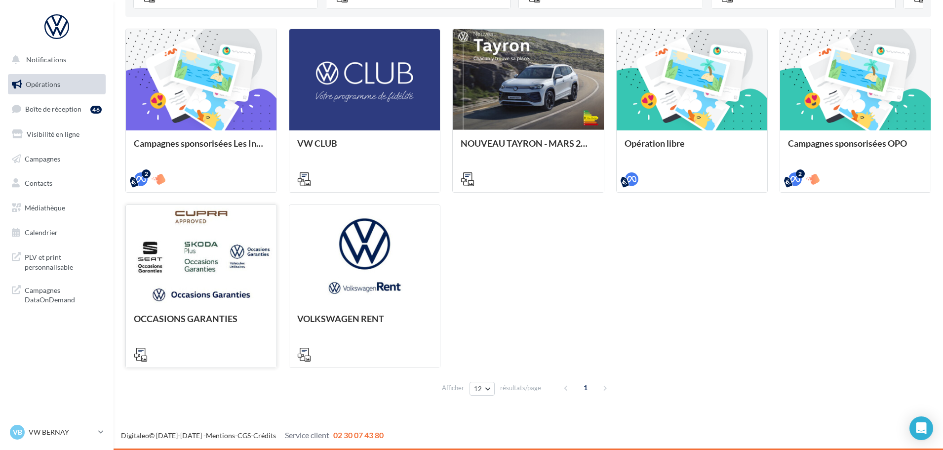
click at [239, 280] on div at bounding box center [201, 256] width 151 height 102
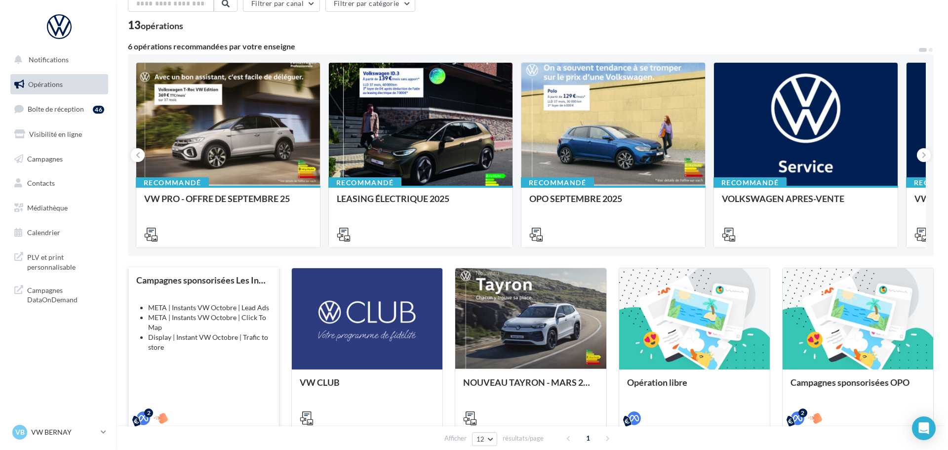
scroll to position [99, 0]
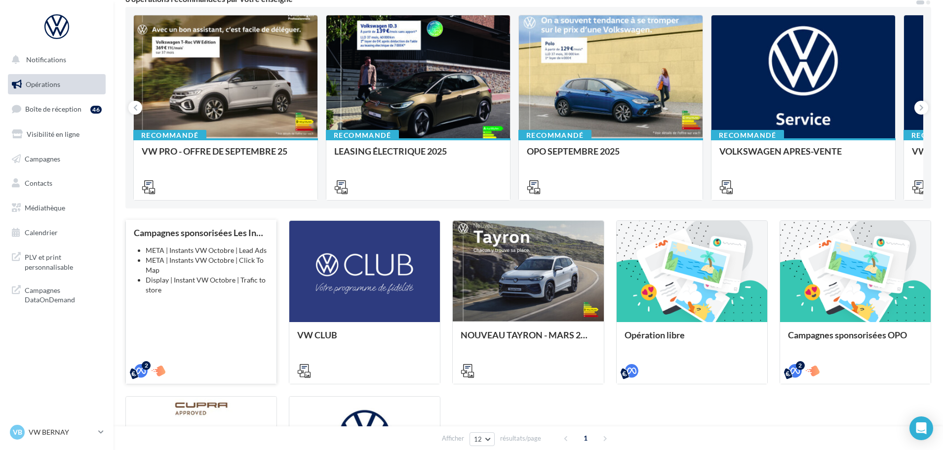
click at [239, 269] on li "META | Instants VW Octobre | Click To Map" at bounding box center [207, 265] width 123 height 20
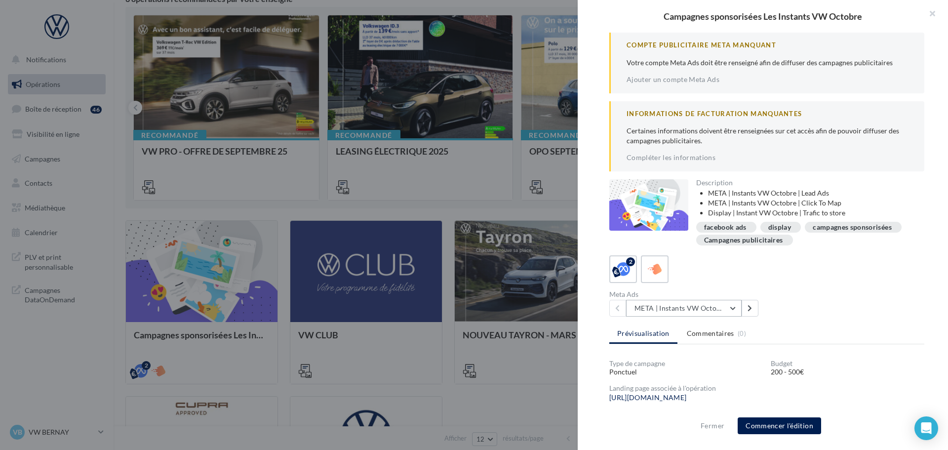
click at [726, 305] on button "META | Instants VW Octobre | Click To Map" at bounding box center [684, 308] width 116 height 17
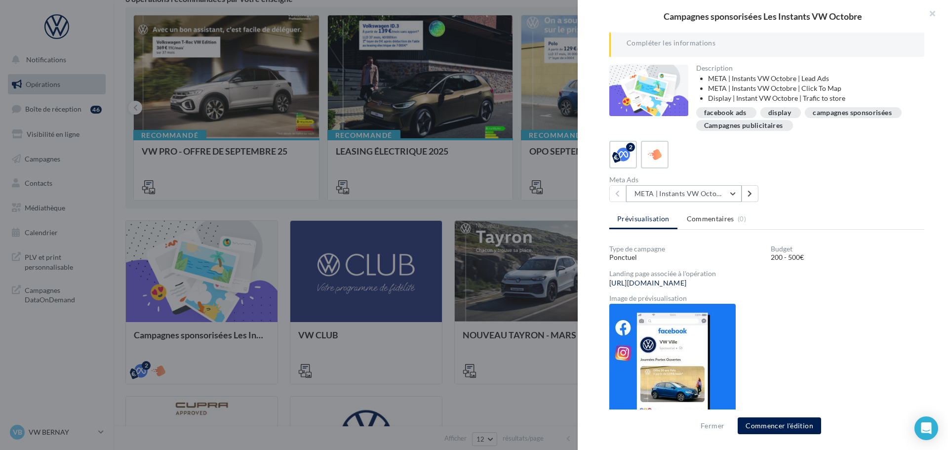
scroll to position [66, 0]
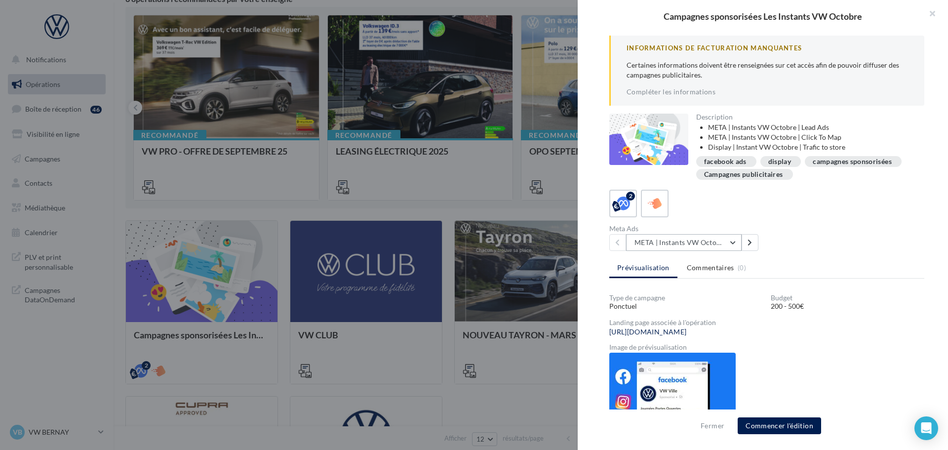
click at [690, 244] on button "META | Instants VW Octobre | Click To Map" at bounding box center [684, 242] width 116 height 17
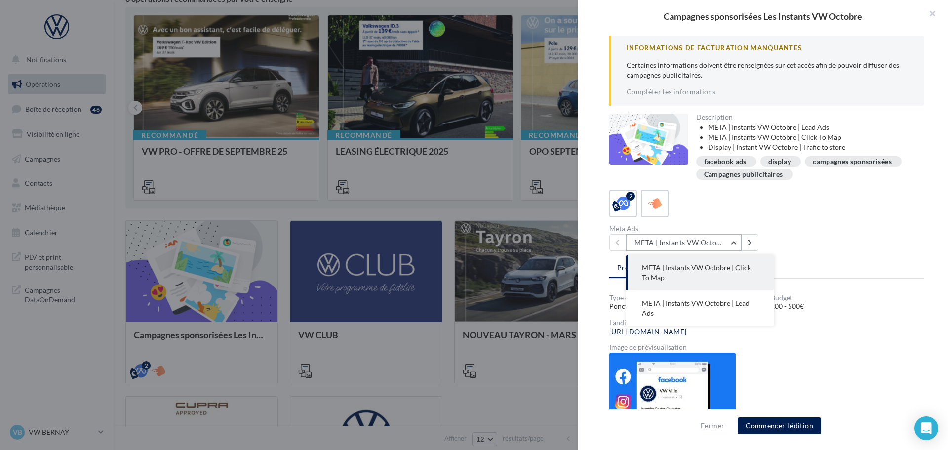
click at [690, 244] on button "META | Instants VW Octobre | Click To Map" at bounding box center [684, 242] width 116 height 17
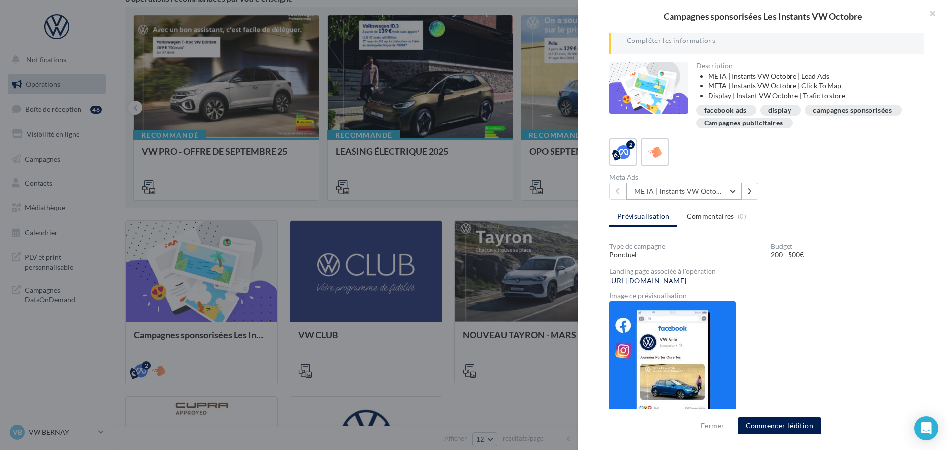
scroll to position [164, 0]
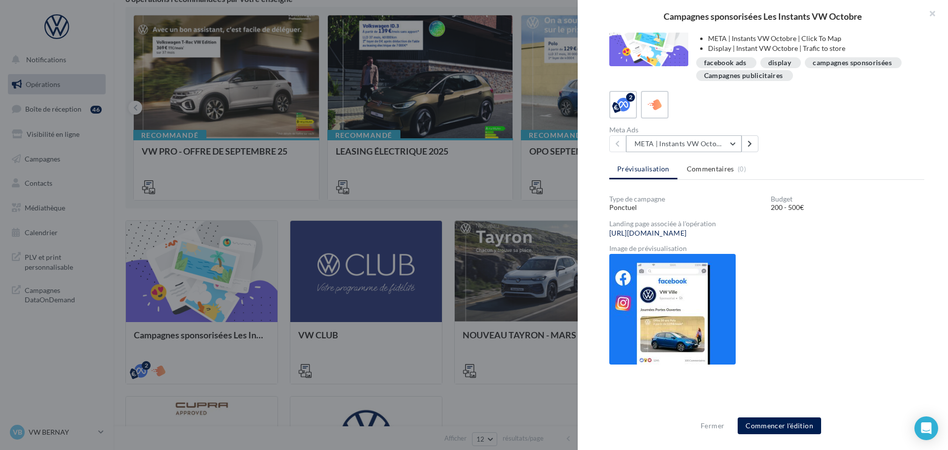
click at [737, 142] on button "META | Instants VW Octobre | Click To Map" at bounding box center [684, 143] width 116 height 17
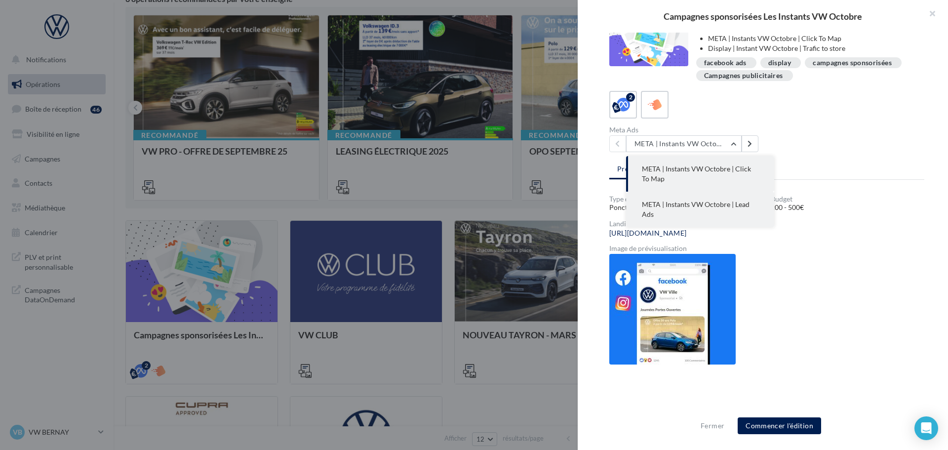
click at [693, 210] on button "META | Instants VW Octobre | Lead Ads" at bounding box center [700, 210] width 148 height 36
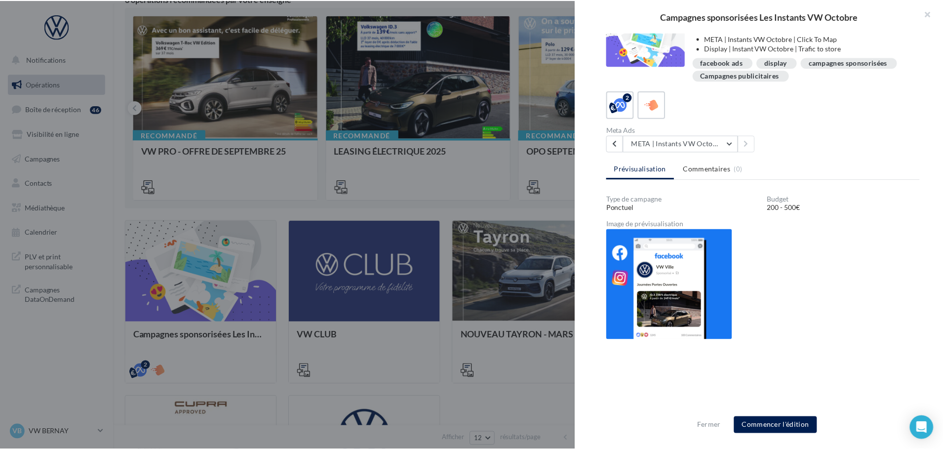
scroll to position [0, 0]
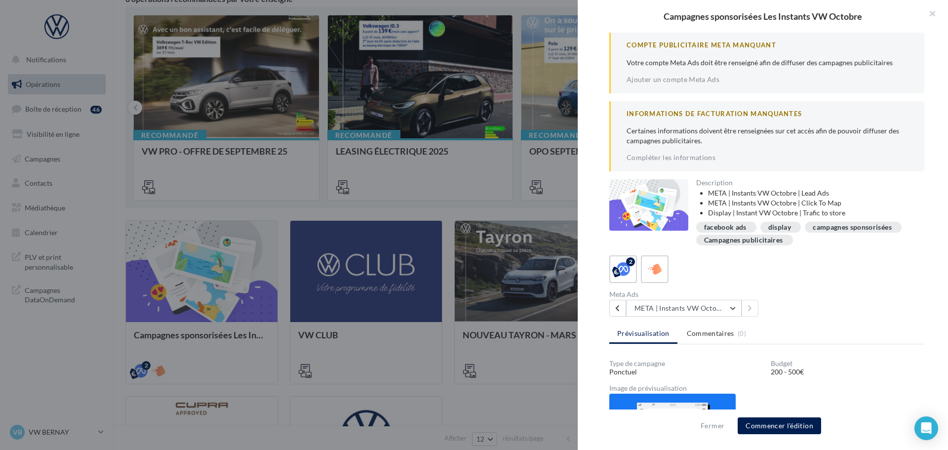
click at [501, 391] on div at bounding box center [474, 225] width 948 height 450
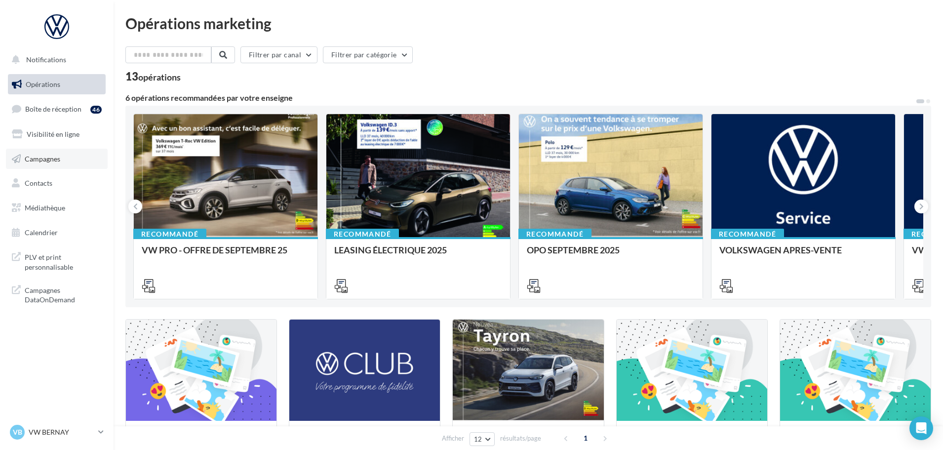
click at [53, 163] on link "Campagnes" at bounding box center [57, 159] width 102 height 21
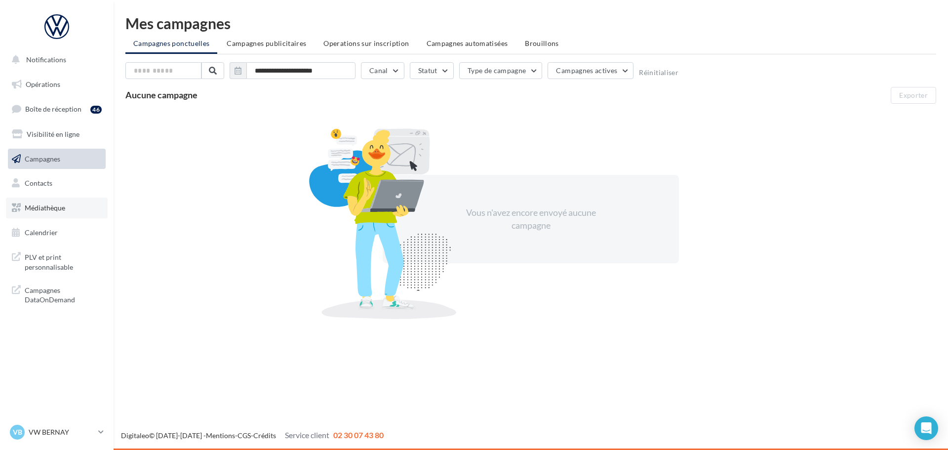
click at [48, 210] on span "Médiathèque" at bounding box center [45, 207] width 41 height 8
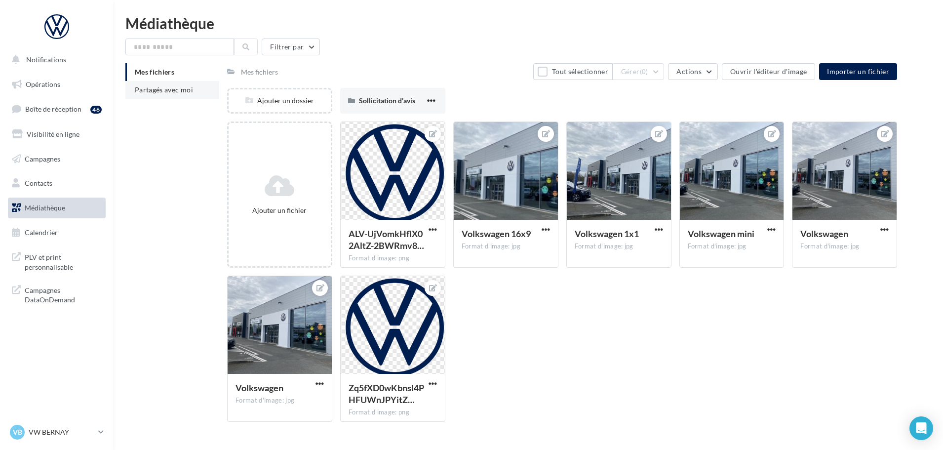
click at [166, 84] on li "Partagés avec moi" at bounding box center [172, 90] width 94 height 18
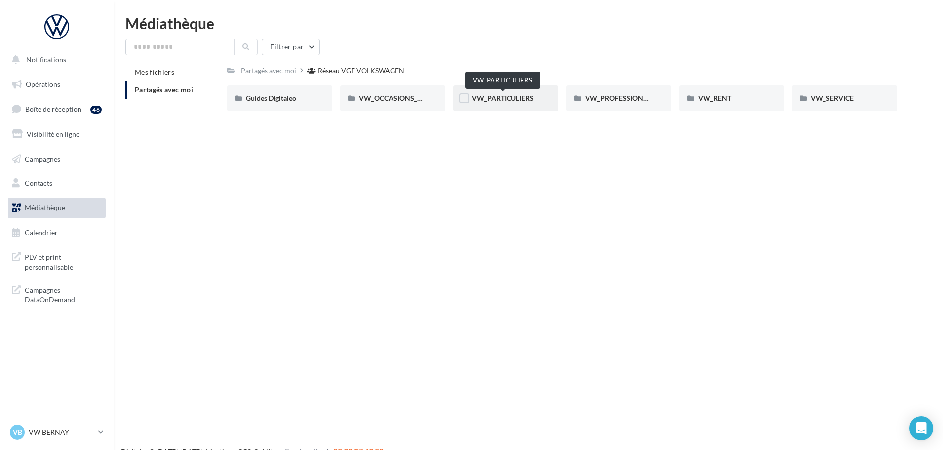
click at [496, 98] on span "VW_PARTICULIERS" at bounding box center [503, 98] width 62 height 8
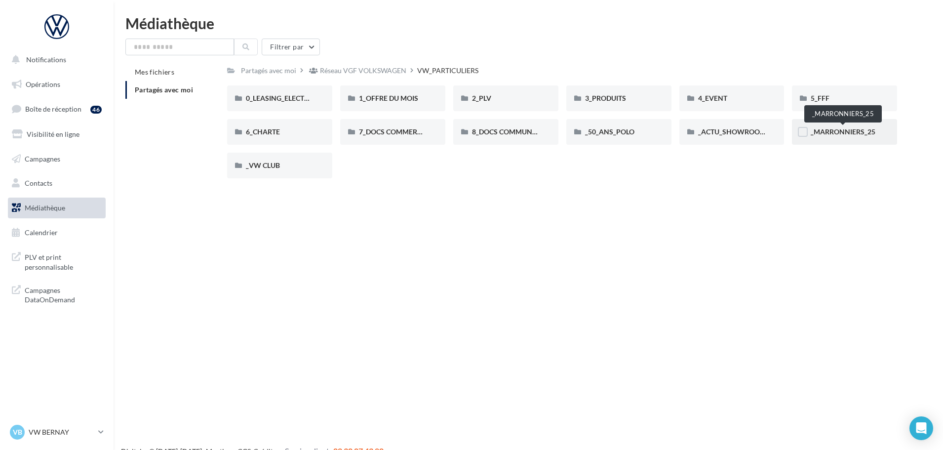
click at [815, 129] on span "_MARRONNIERS_25" at bounding box center [843, 131] width 65 height 8
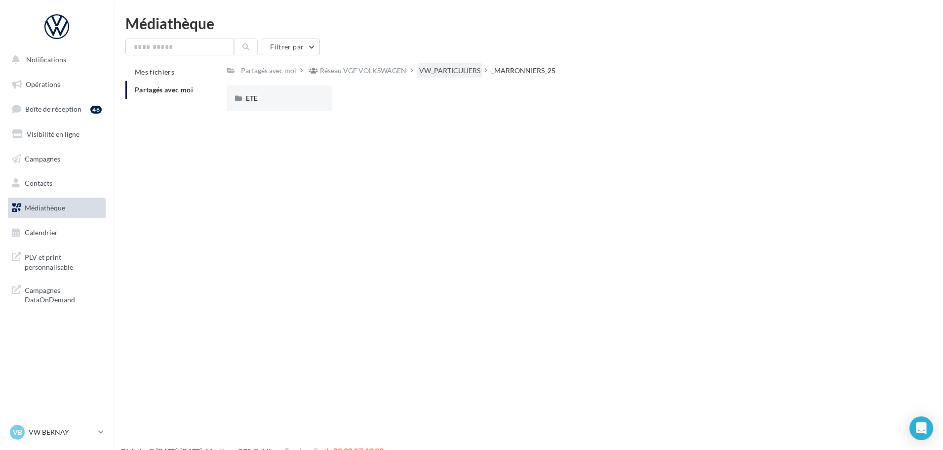
click at [468, 74] on div "VW_PARTICULIERS" at bounding box center [449, 71] width 61 height 10
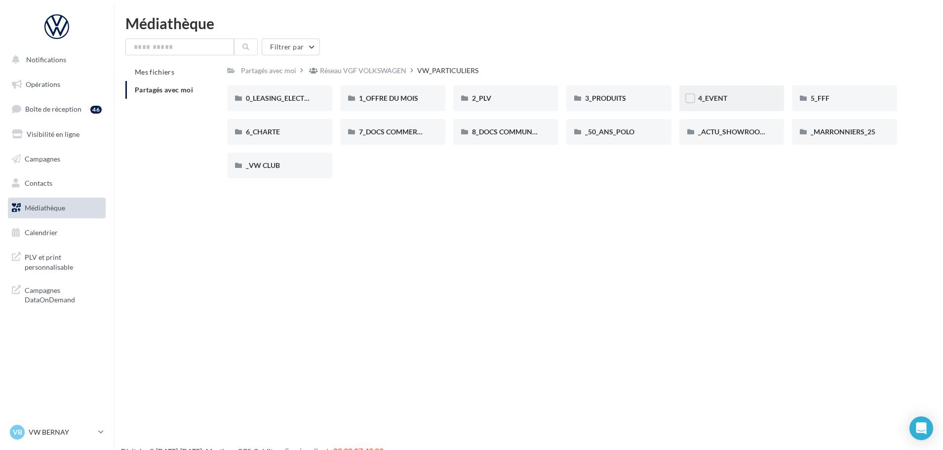
click at [732, 98] on div "4_EVENT" at bounding box center [732, 98] width 68 height 10
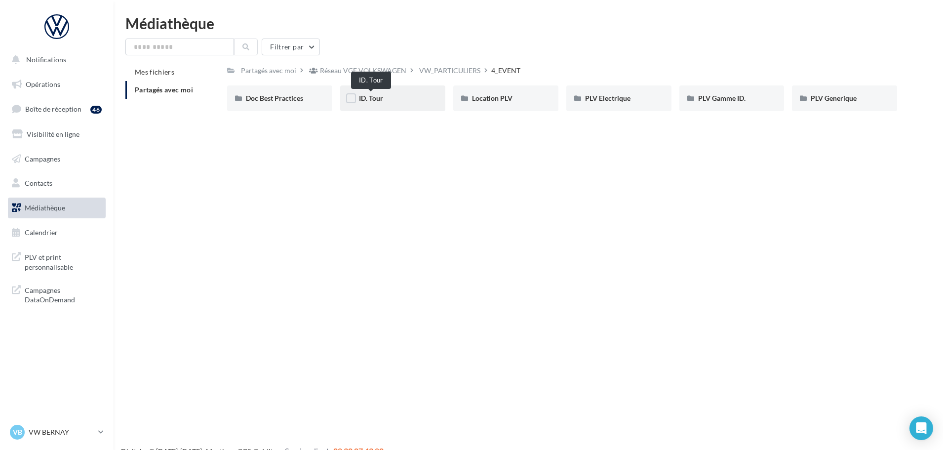
click at [378, 99] on span "ID. Tour" at bounding box center [371, 98] width 24 height 8
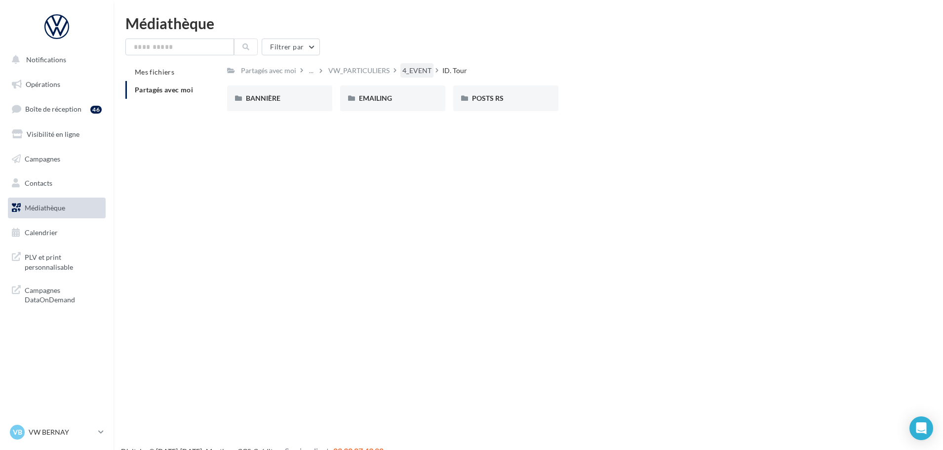
click at [409, 70] on div "4_EVENT" at bounding box center [417, 71] width 29 height 10
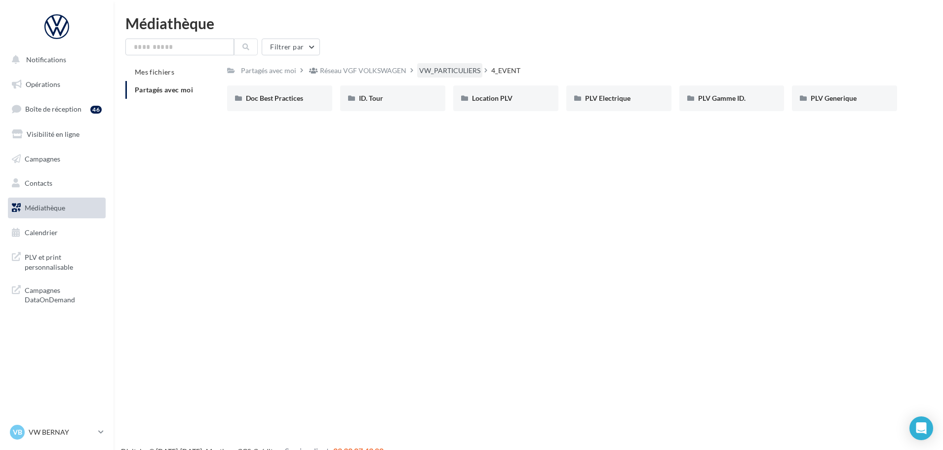
click at [435, 69] on div "VW_PARTICULIERS" at bounding box center [449, 71] width 61 height 10
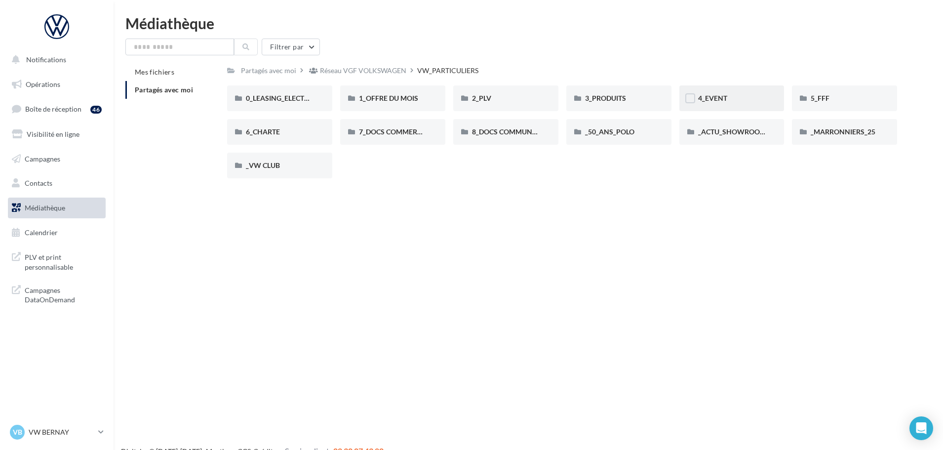
click at [743, 100] on div "4_EVENT" at bounding box center [732, 98] width 68 height 10
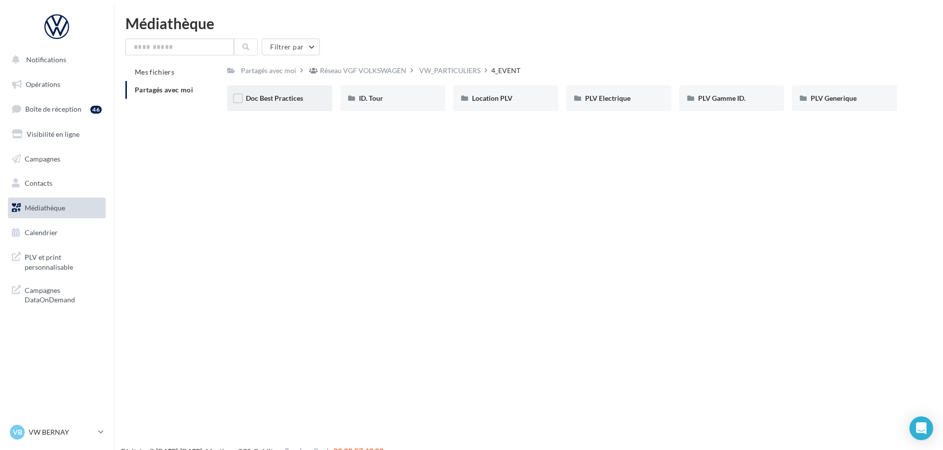
click at [287, 100] on span "Doc Best Practices" at bounding box center [274, 98] width 57 height 8
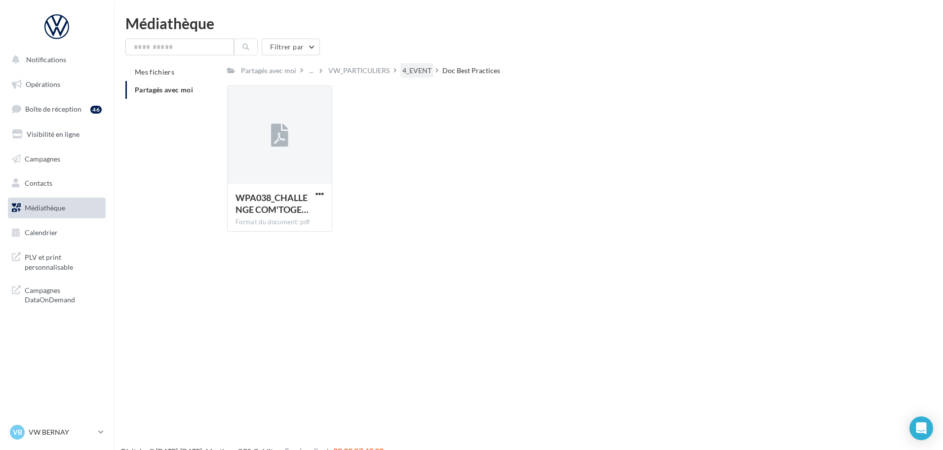
click at [419, 69] on div "4_EVENT" at bounding box center [417, 71] width 29 height 10
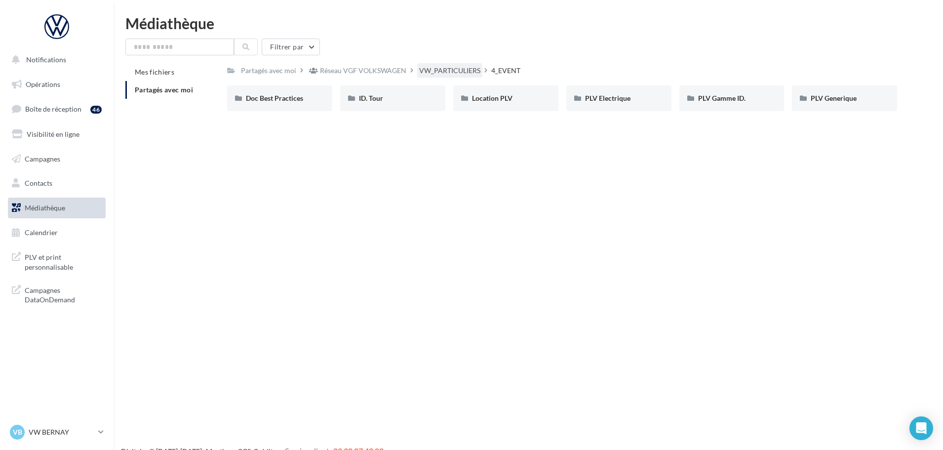
click at [425, 69] on div "VW_PARTICULIERS" at bounding box center [449, 71] width 61 height 10
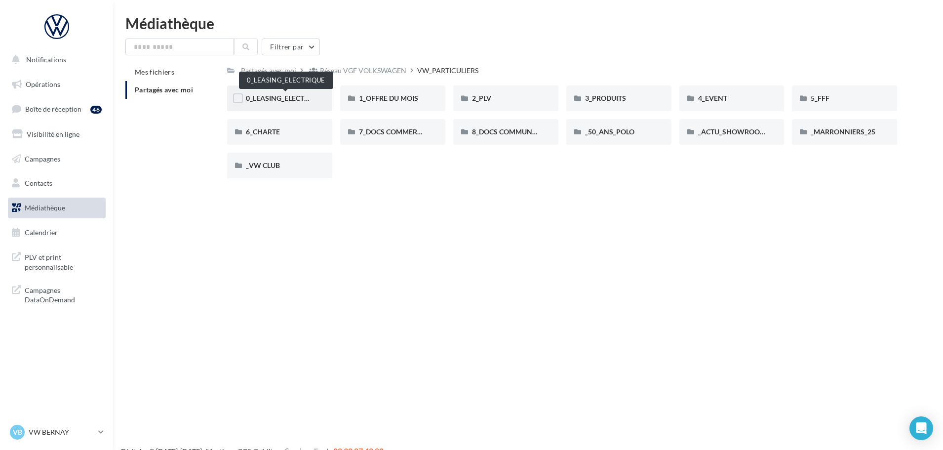
click at [282, 101] on span "0_LEASING_ELECTRIQUE" at bounding box center [285, 98] width 79 height 8
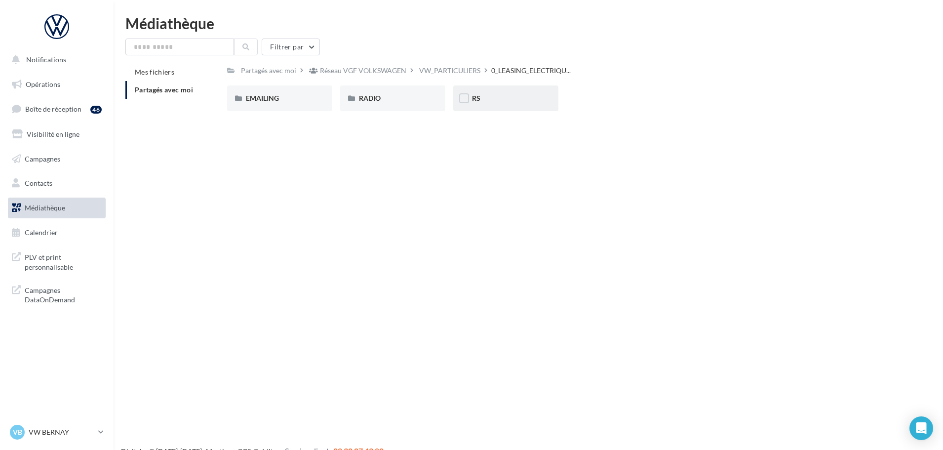
click at [487, 99] on div "RS" at bounding box center [506, 98] width 68 height 10
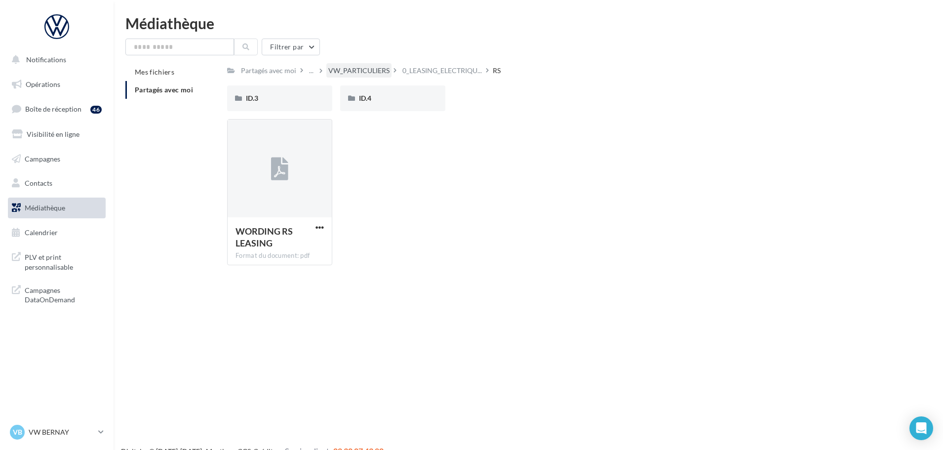
click at [361, 65] on div "VW_PARTICULIERS" at bounding box center [358, 70] width 65 height 14
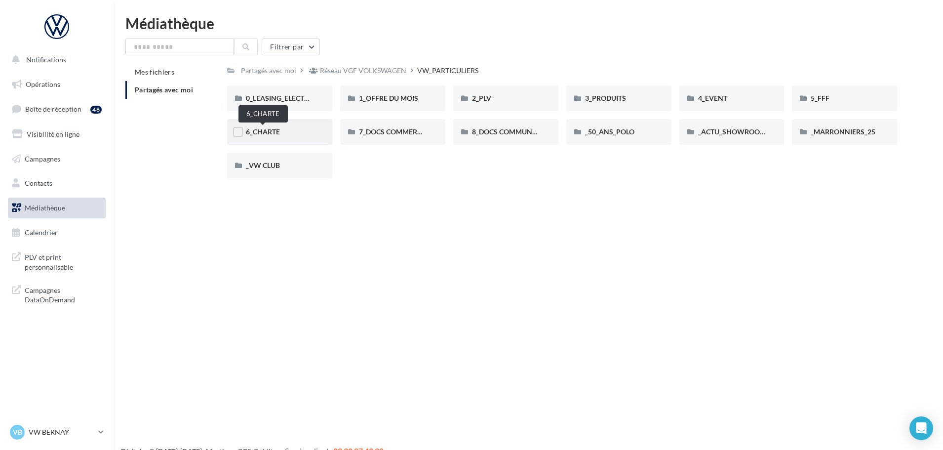
click at [276, 131] on span "6_CHARTE" at bounding box center [263, 131] width 34 height 8
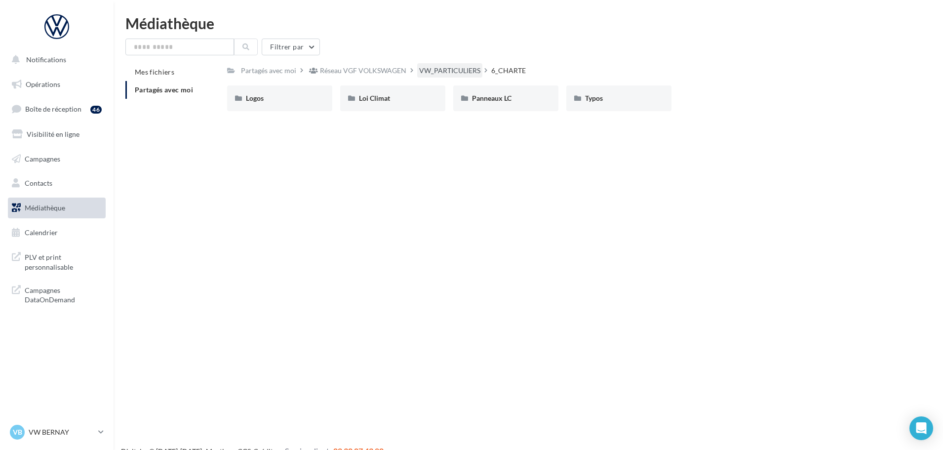
click at [417, 70] on div "VW_PARTICULIERS" at bounding box center [449, 70] width 65 height 14
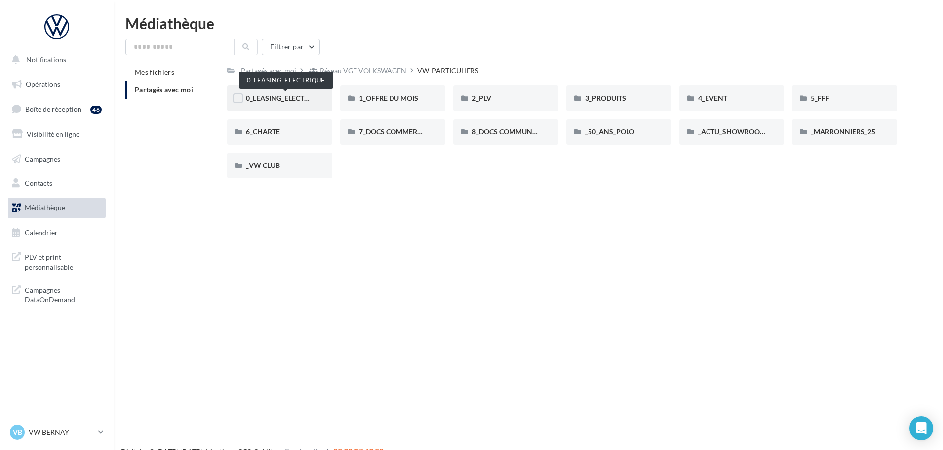
click at [294, 99] on span "0_LEASING_ELECTRIQUE" at bounding box center [285, 98] width 79 height 8
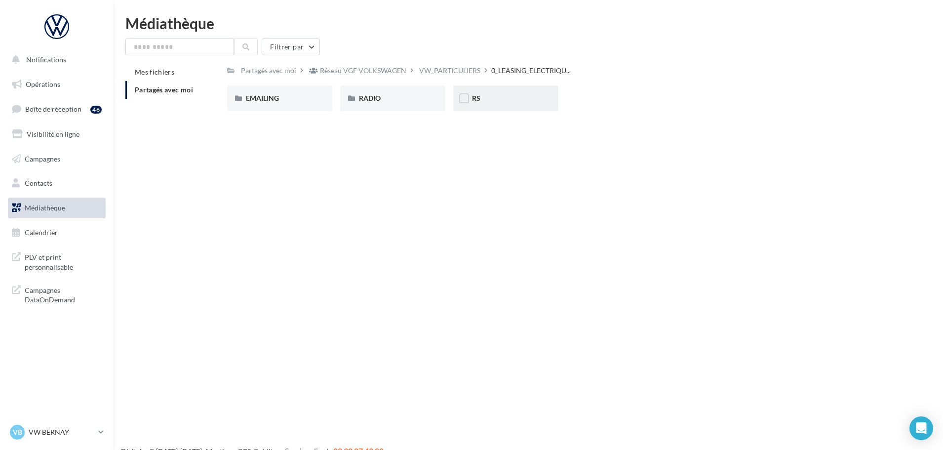
click at [499, 94] on div "RS" at bounding box center [506, 98] width 68 height 10
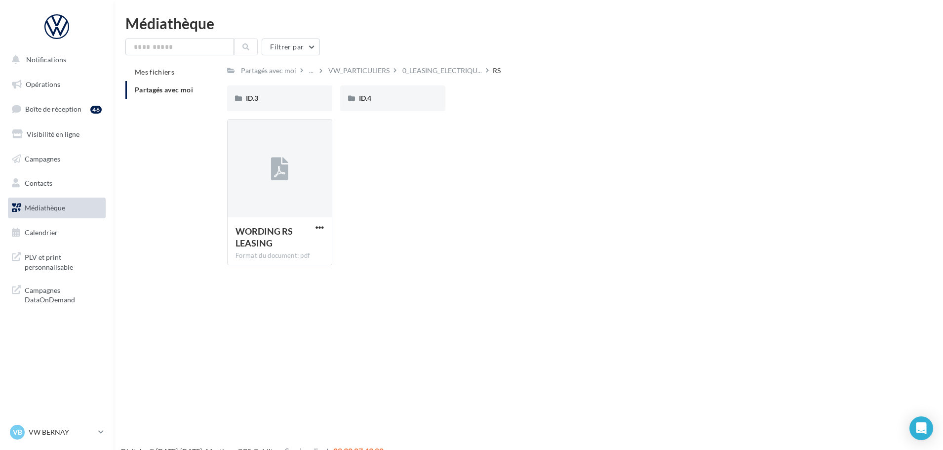
click at [385, 62] on div "Filtrer par Mes fichiers Partagés avec moi Partagés avec moi ... VW_PARTICULIER…" at bounding box center [528, 156] width 806 height 235
click at [376, 68] on div "VW_PARTICULIERS" at bounding box center [358, 71] width 61 height 10
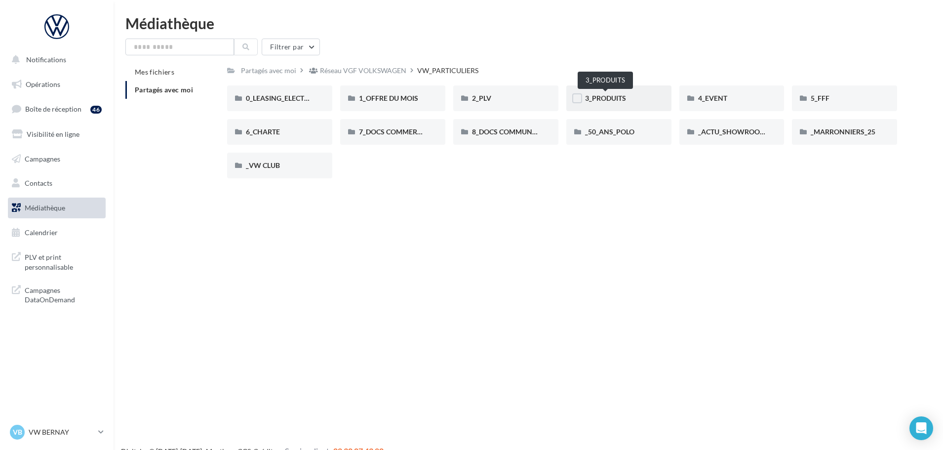
click at [598, 98] on span "3_PRODUITS" at bounding box center [605, 98] width 41 height 8
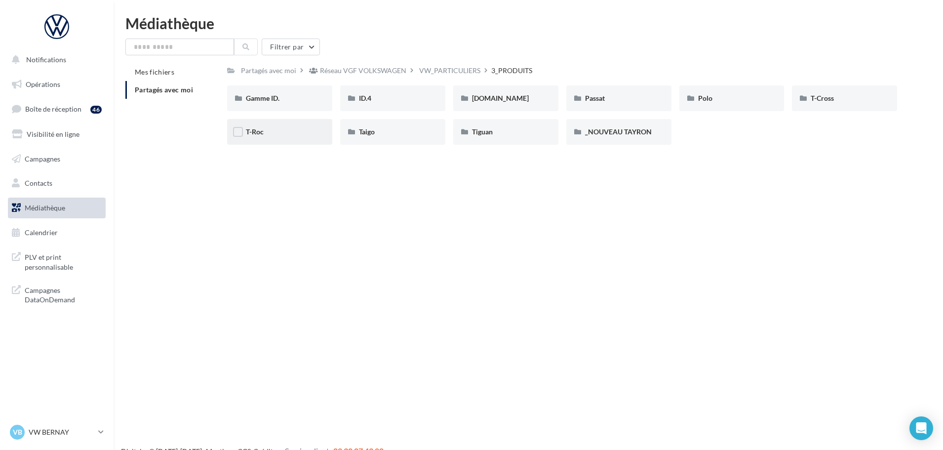
click at [291, 140] on div "T-Roc" at bounding box center [279, 132] width 105 height 26
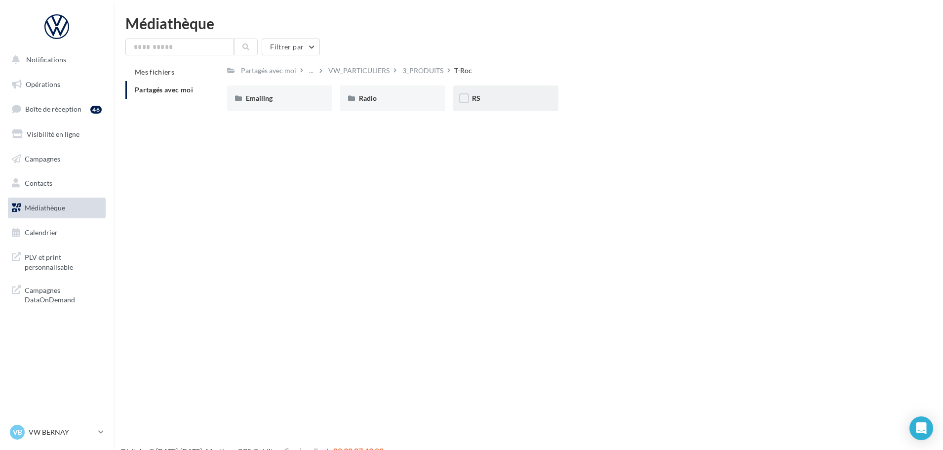
click at [495, 97] on div "RS" at bounding box center [506, 98] width 68 height 10
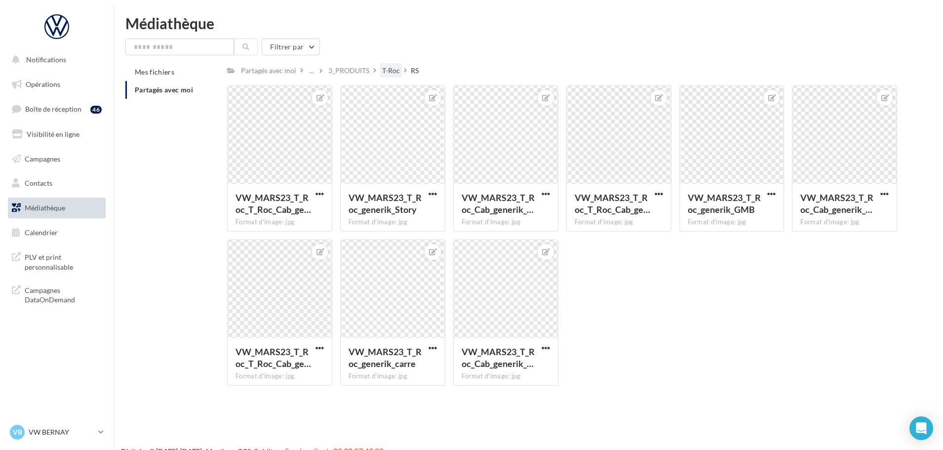
click at [392, 67] on div "T-Roc" at bounding box center [391, 71] width 18 height 10
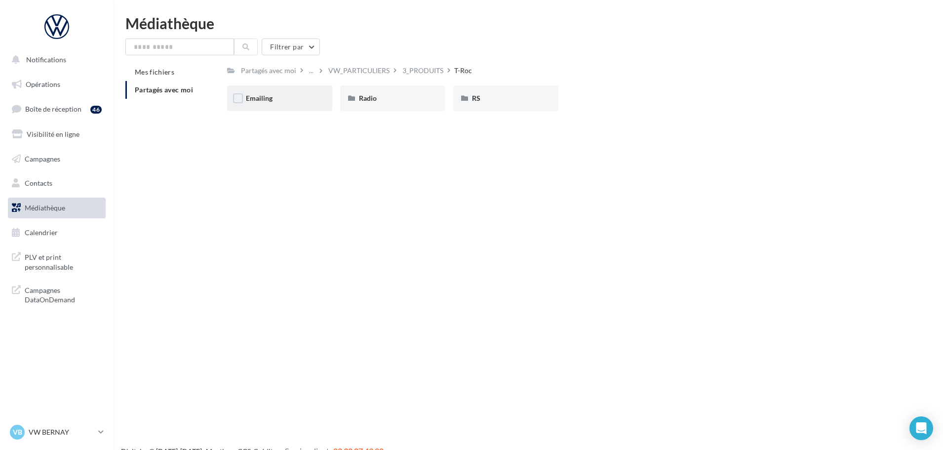
click at [289, 99] on div "Emailing" at bounding box center [280, 98] width 68 height 10
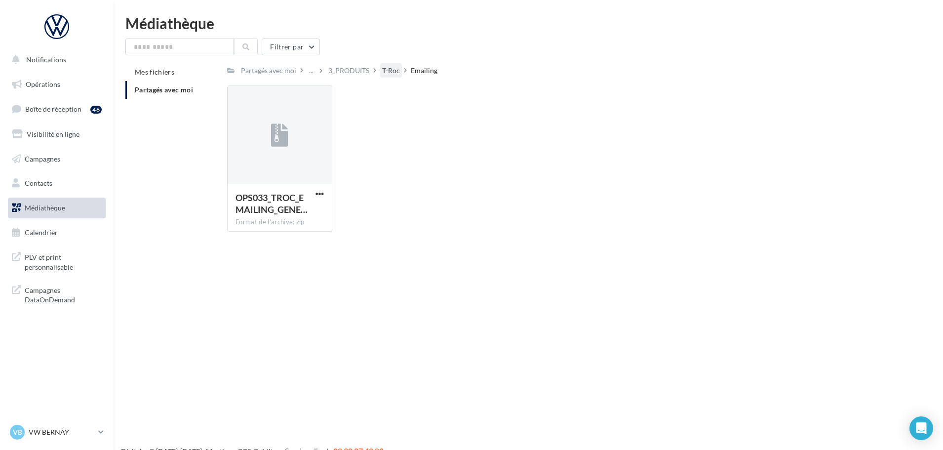
click at [388, 73] on div "T-Roc" at bounding box center [391, 71] width 18 height 10
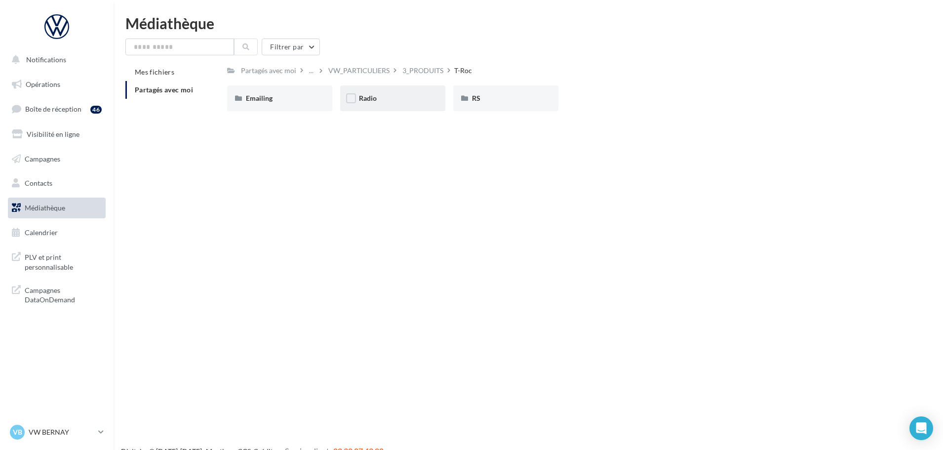
click at [385, 105] on div "Radio" at bounding box center [392, 98] width 105 height 26
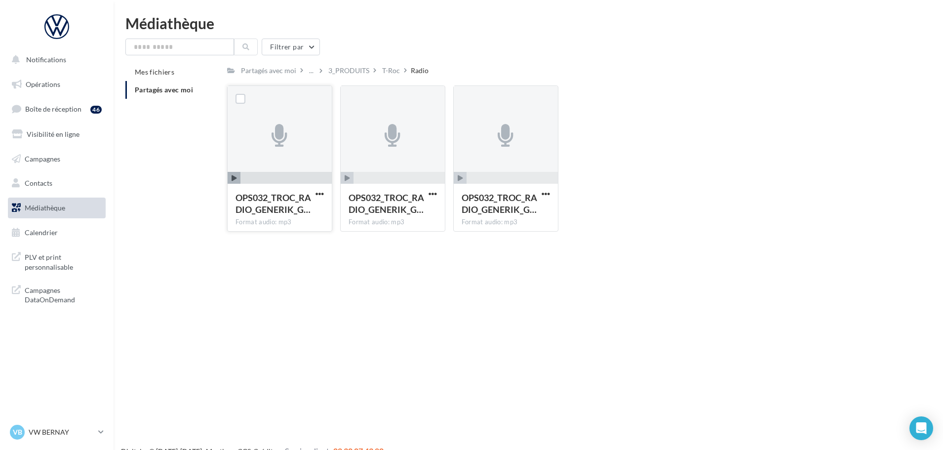
click at [237, 175] on icon "button" at bounding box center [234, 178] width 5 height 6
click at [388, 65] on div "T-Roc" at bounding box center [391, 70] width 22 height 14
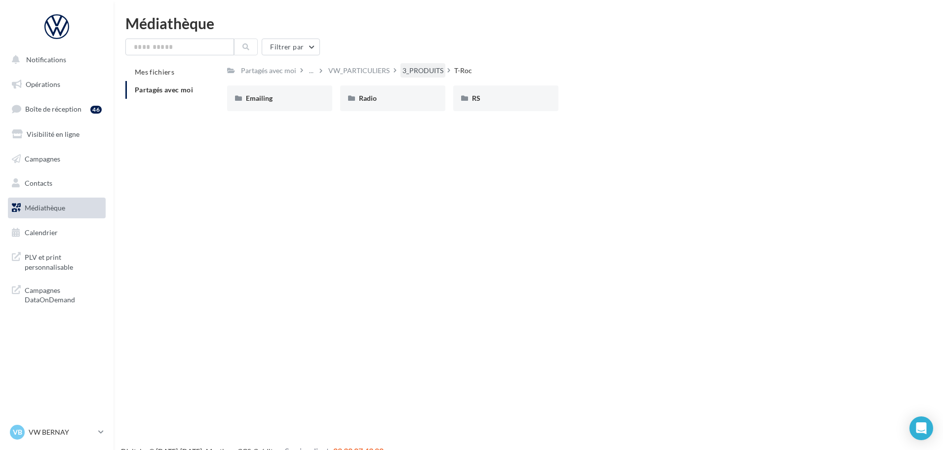
click at [418, 74] on div "3_PRODUITS" at bounding box center [423, 71] width 41 height 10
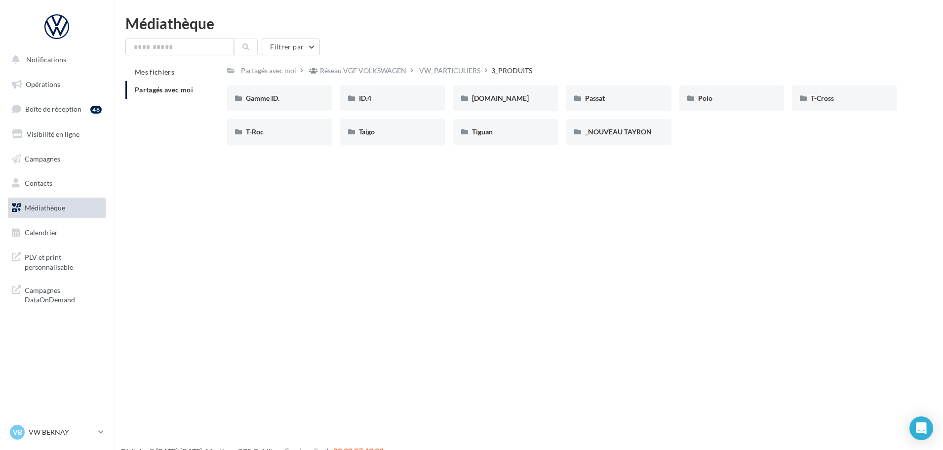
click at [430, 62] on div "Filtrer par Mes fichiers Partagés avec moi Partagés avec moi Réseau VGF VOLKSWA…" at bounding box center [528, 96] width 806 height 114
click at [436, 67] on div "VW_PARTICULIERS" at bounding box center [449, 71] width 61 height 10
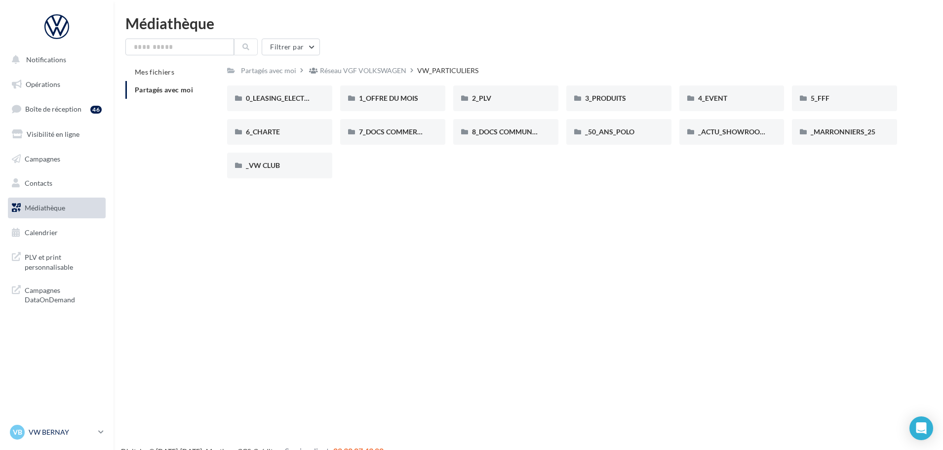
click at [63, 429] on p "VW BERNAY" at bounding box center [62, 432] width 66 height 10
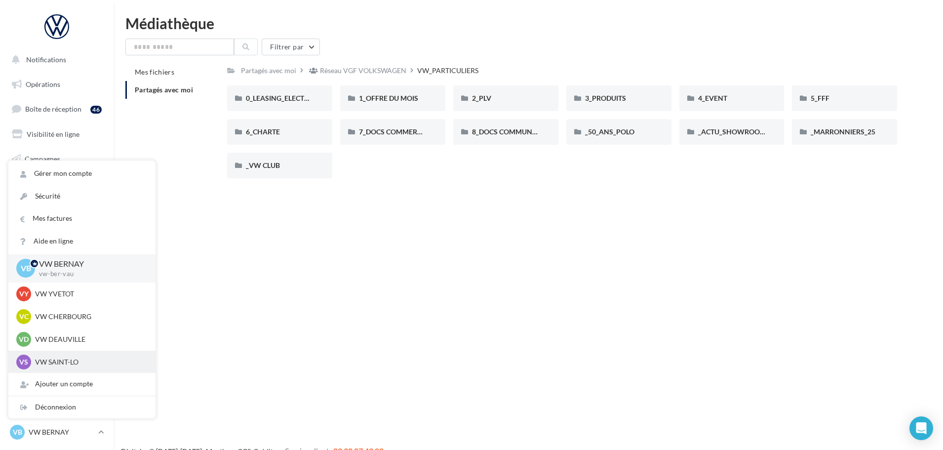
click at [80, 359] on p "VW SAINT-LO" at bounding box center [89, 362] width 109 height 10
